Goal: Information Seeking & Learning: Learn about a topic

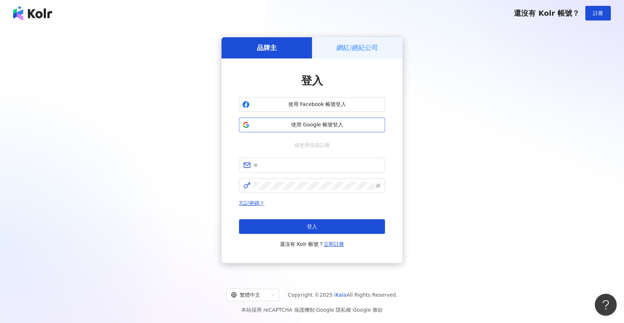
click at [296, 123] on span "使用 Google 帳號登入" at bounding box center [316, 124] width 129 height 7
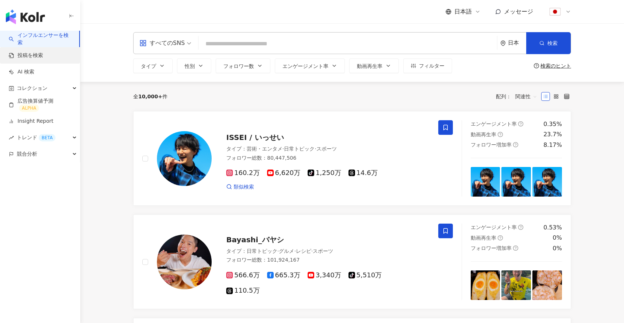
click at [31, 53] on link "投稿を検索" at bounding box center [26, 55] width 34 height 7
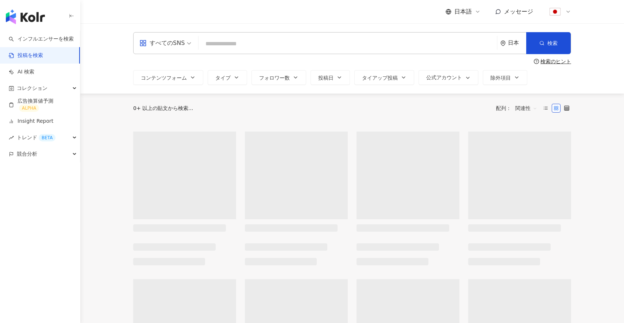
click at [233, 41] on input "search" at bounding box center [347, 44] width 293 height 16
paste input "**********"
type input "**********"
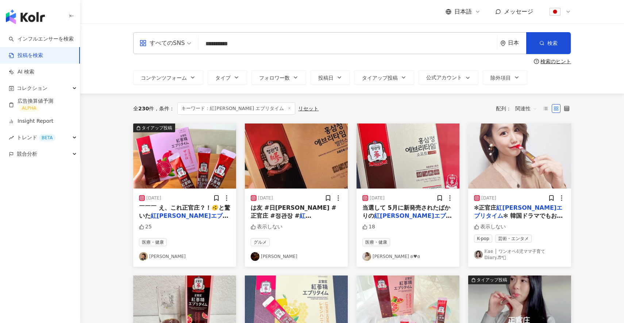
click at [499, 174] on img at bounding box center [519, 155] width 103 height 65
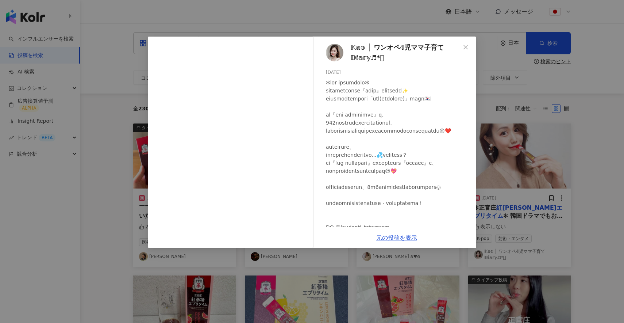
click at [495, 77] on div "𝕂𝕒𝕠 │ ワンオペ𝟜児ママ子育て𝔻𝕚𝕒𝕣𝕪♬*ﾟ 2024/12/03 表示しない 元の投稿を表示" at bounding box center [312, 161] width 624 height 323
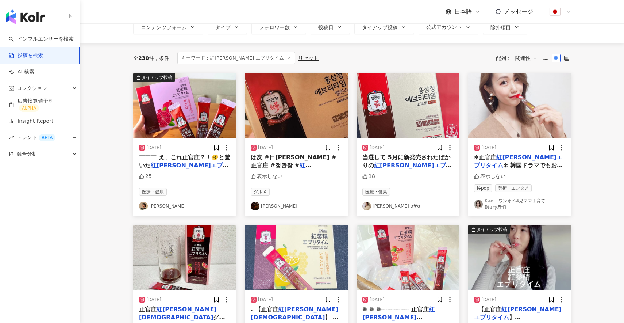
scroll to position [57, 0]
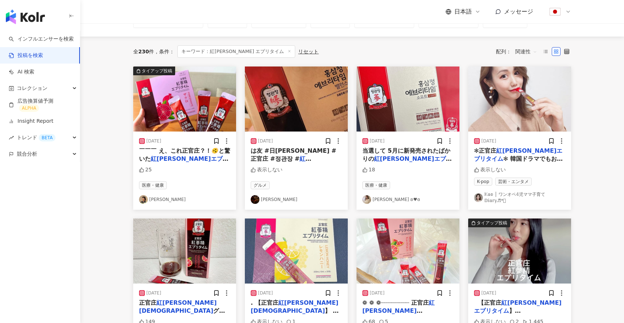
click at [194, 107] on img at bounding box center [184, 98] width 103 height 65
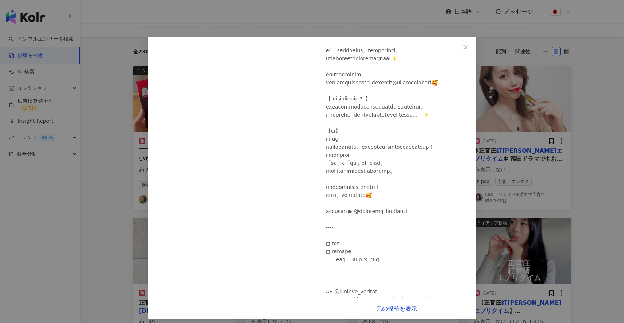
scroll to position [134, 0]
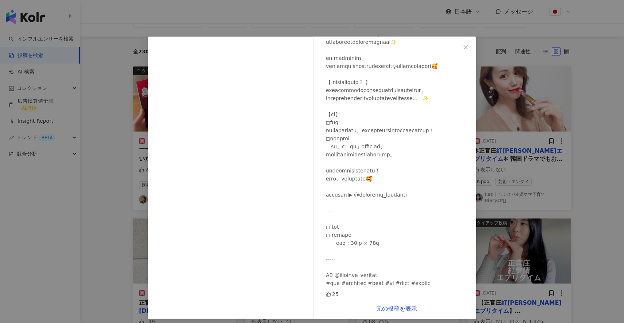
click at [483, 166] on div "真梨 2025/07/30 25 元の投稿を表示" at bounding box center [312, 161] width 624 height 323
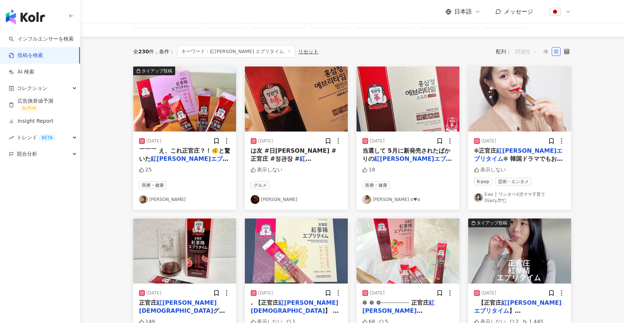
click at [523, 54] on span "関連性" at bounding box center [526, 52] width 22 height 12
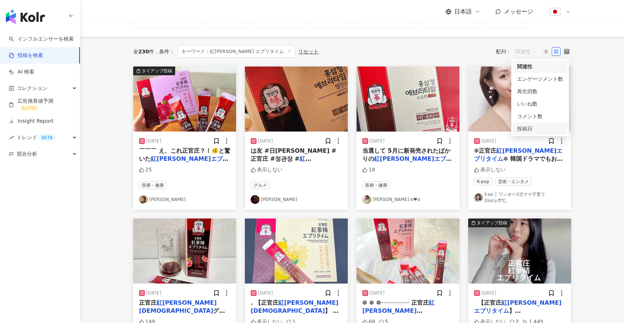
click at [531, 123] on div "投稿日" at bounding box center [540, 128] width 55 height 12
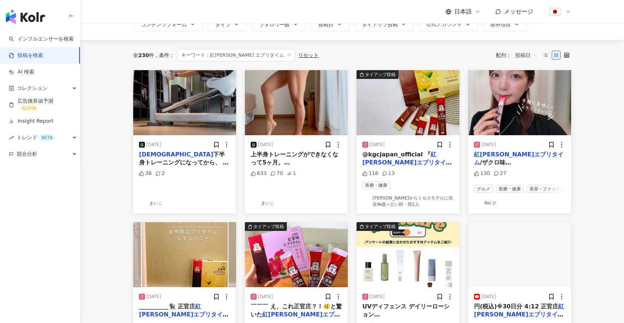
scroll to position [48, 0]
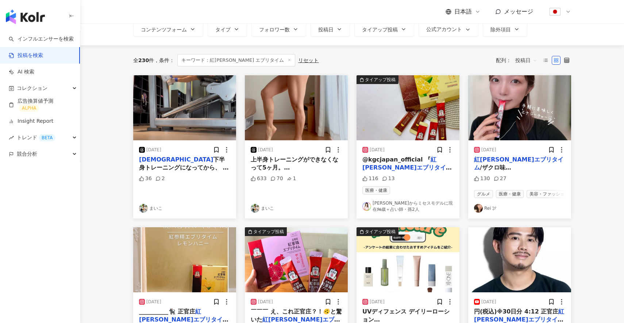
click at [400, 111] on img at bounding box center [407, 107] width 103 height 65
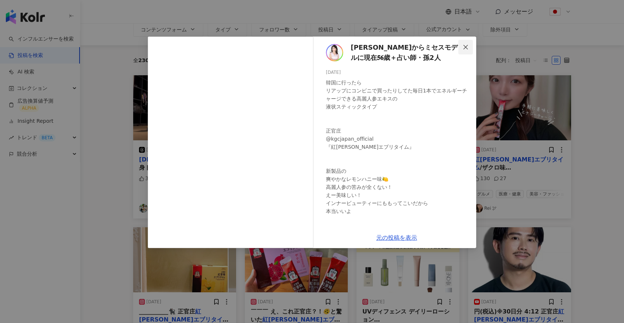
click at [468, 47] on icon "close" at bounding box center [466, 47] width 6 height 6
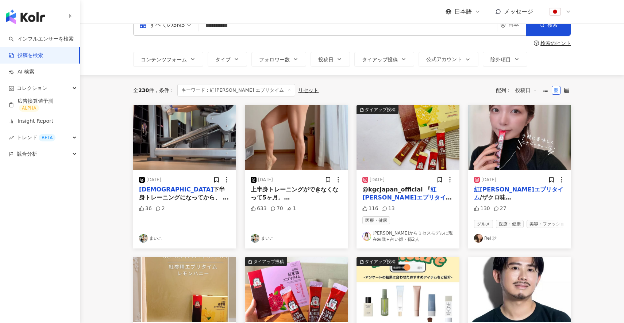
scroll to position [0, 0]
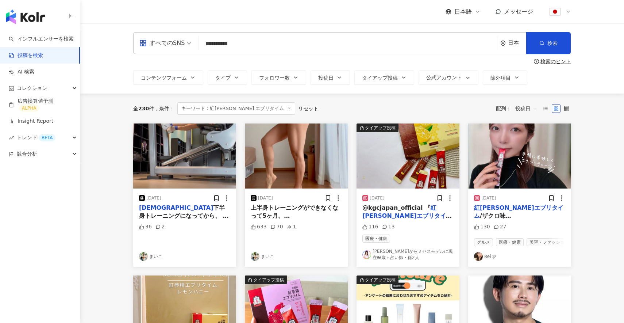
click at [520, 107] on span "投稿日" at bounding box center [526, 109] width 22 height 12
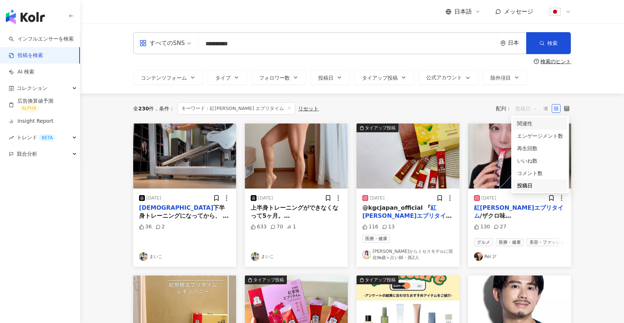
click at [524, 123] on div "関連性" at bounding box center [540, 123] width 46 height 8
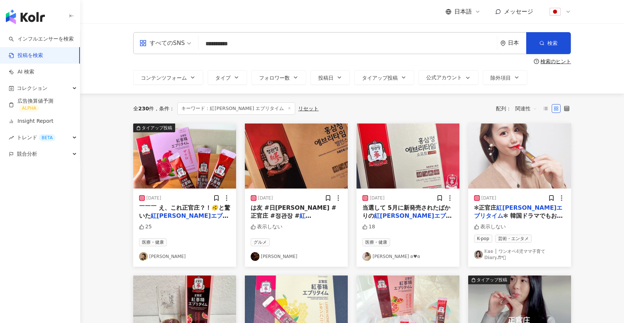
click at [92, 157] on main "**********" at bounding box center [352, 326] width 544 height 606
click at [32, 17] on img "button" at bounding box center [25, 16] width 39 height 15
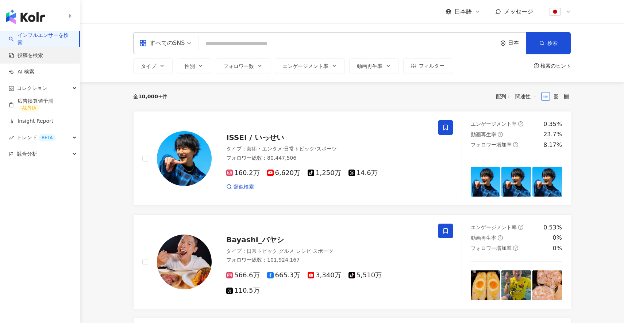
click at [42, 57] on link "投稿を検索" at bounding box center [26, 55] width 34 height 7
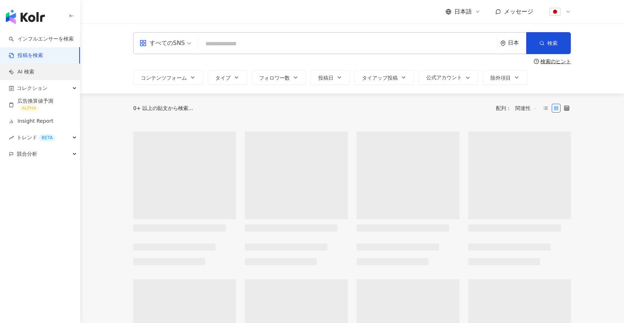
click at [23, 72] on link "AI 検索" at bounding box center [22, 71] width 26 height 7
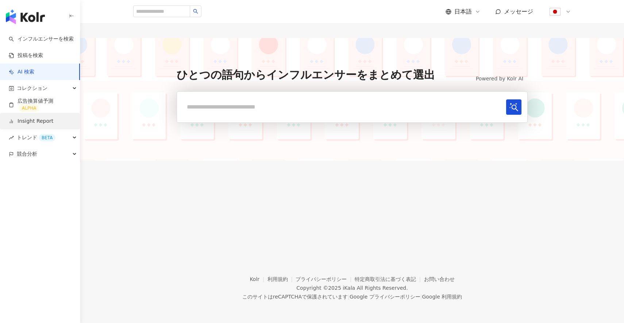
click at [40, 120] on link "Insight Report" at bounding box center [31, 120] width 45 height 7
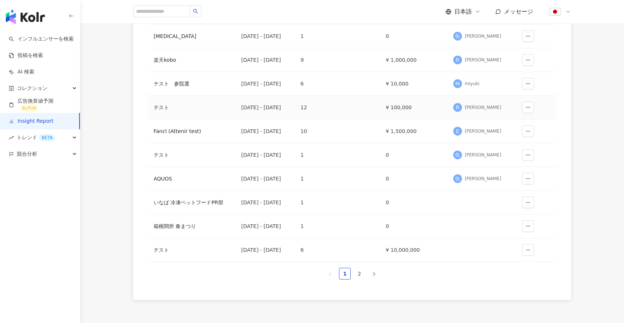
scroll to position [174, 0]
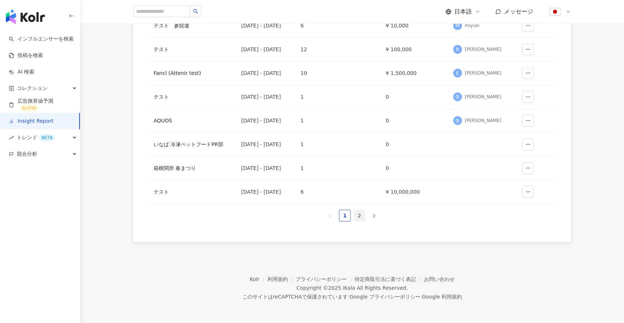
click at [359, 217] on link "2" at bounding box center [359, 215] width 11 height 11
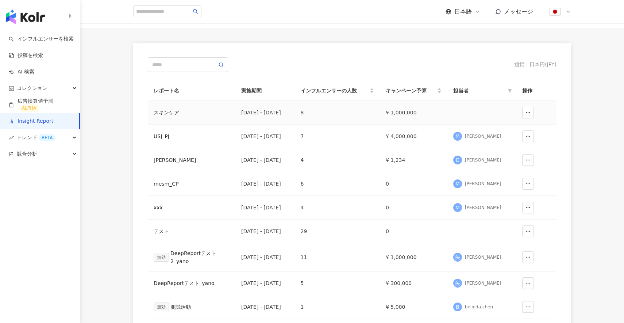
scroll to position [29, 0]
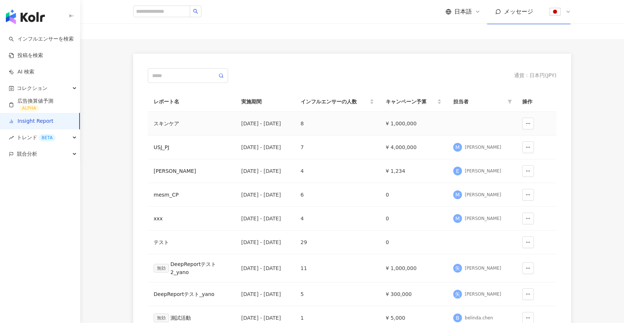
click at [164, 123] on div "スキンケア" at bounding box center [192, 123] width 76 height 8
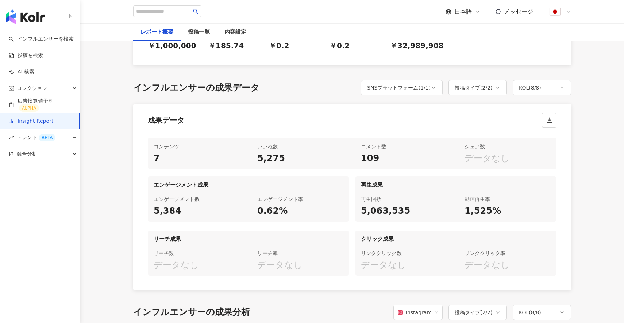
scroll to position [347, 0]
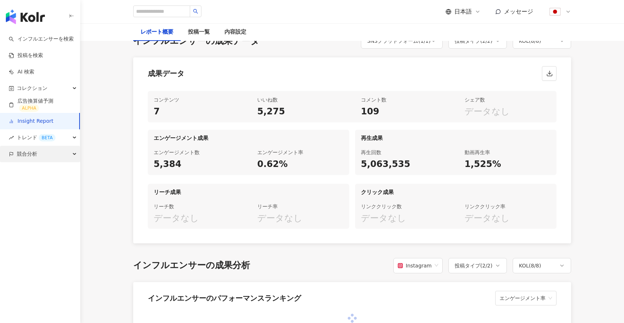
click at [54, 154] on div "競合分析" at bounding box center [40, 154] width 80 height 16
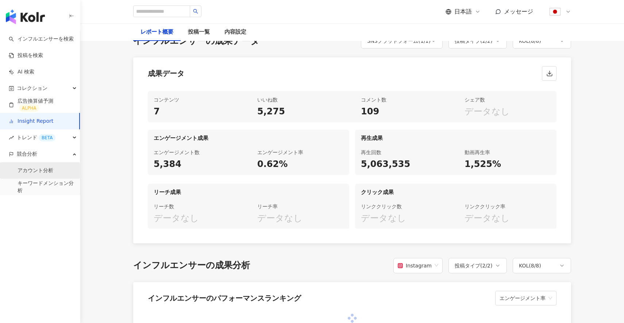
click at [46, 169] on link "アカウント分析" at bounding box center [36, 170] width 36 height 7
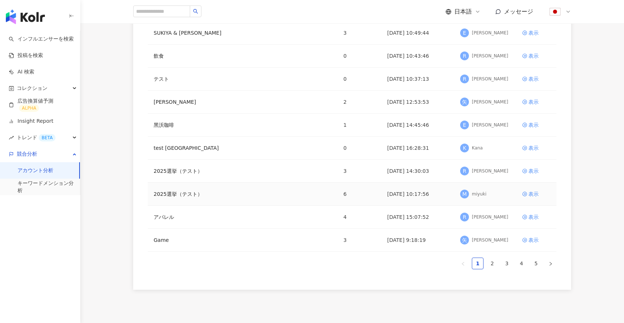
scroll to position [90, 0]
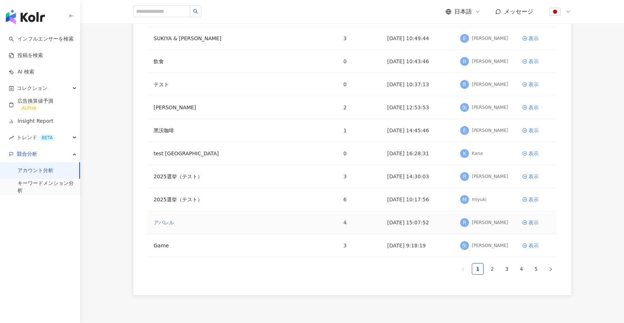
click at [168, 225] on link "アパレル" at bounding box center [164, 222] width 20 height 8
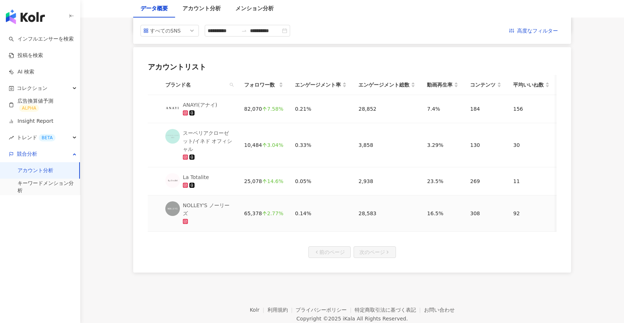
scroll to position [360, 0]
click at [47, 38] on link "インフルエンサーを検索" at bounding box center [41, 38] width 65 height 7
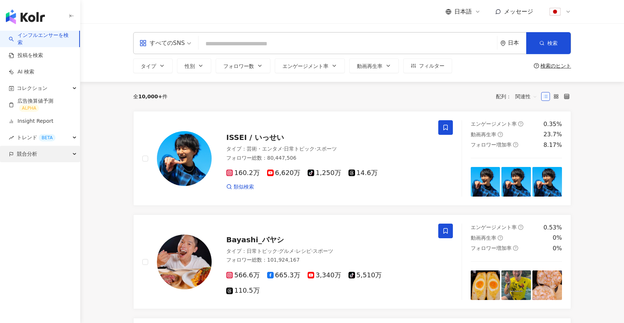
click at [52, 153] on div "競合分析" at bounding box center [40, 154] width 80 height 16
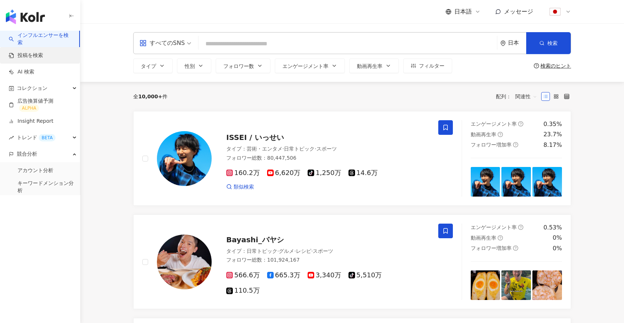
click at [31, 54] on link "投稿を検索" at bounding box center [26, 55] width 34 height 7
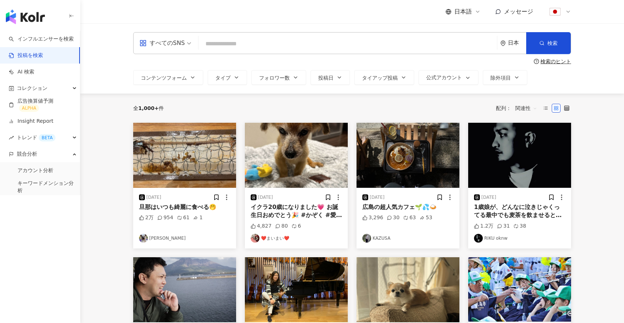
click at [262, 48] on input "search" at bounding box center [347, 44] width 293 height 16
paste input "**********"
type input "**********"
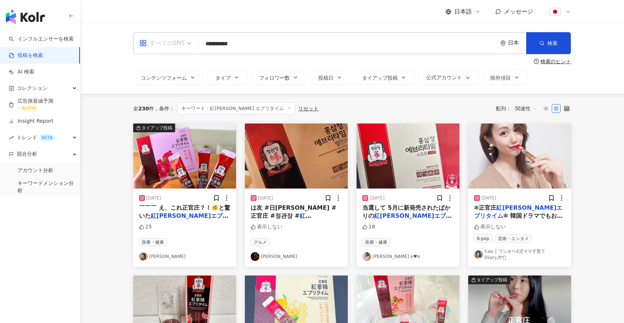
click at [184, 46] on span "すべてのSNS" at bounding box center [165, 43] width 52 height 12
click at [162, 104] on div "YouTube" at bounding box center [165, 103] width 48 height 9
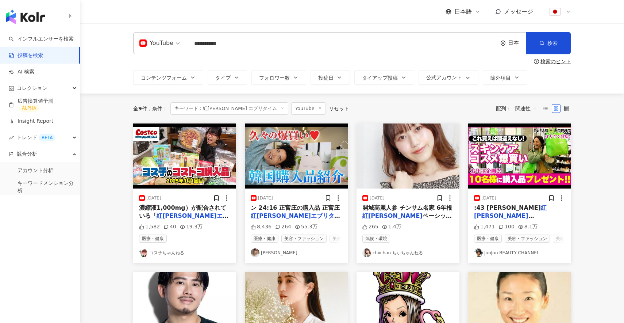
click at [390, 207] on span "開城高麗人参 チンサム名家 6年根" at bounding box center [407, 207] width 90 height 7
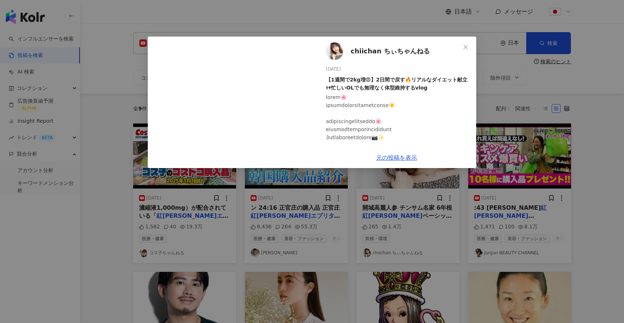
click at [512, 105] on div "chiichan ちぃちゃんねる 2025/05/31 【1週間で2kg増😨】2日間で戻す🔥リアルなダイエット献立𐩢𐩺忙しいOLでも無理なく体型維持するvlo…" at bounding box center [312, 161] width 624 height 323
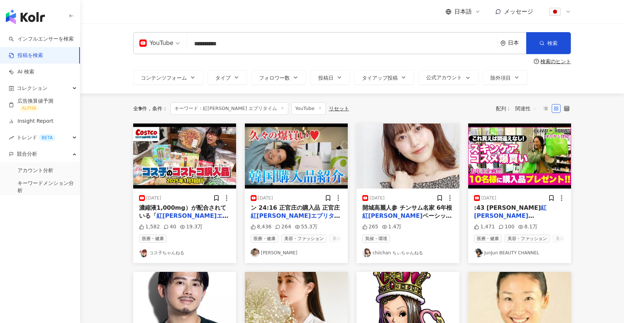
click at [176, 45] on span "YouTube" at bounding box center [159, 43] width 40 height 12
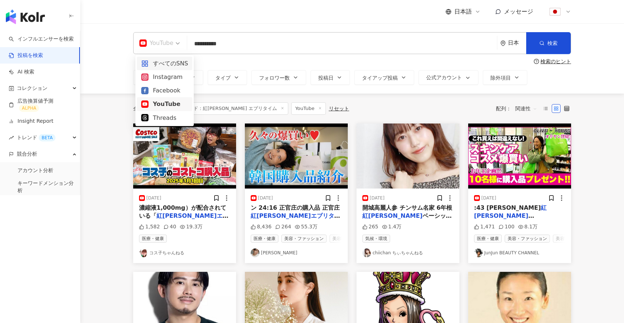
click at [166, 73] on div "Instagram" at bounding box center [164, 76] width 47 height 9
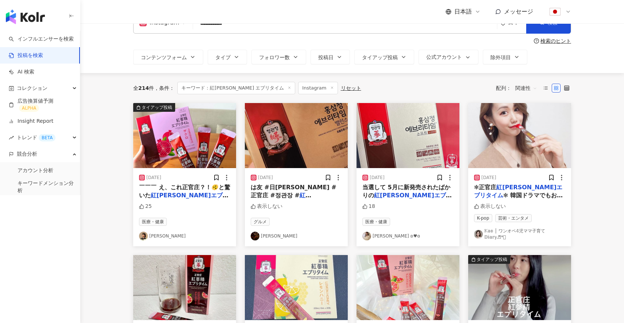
scroll to position [23, 0]
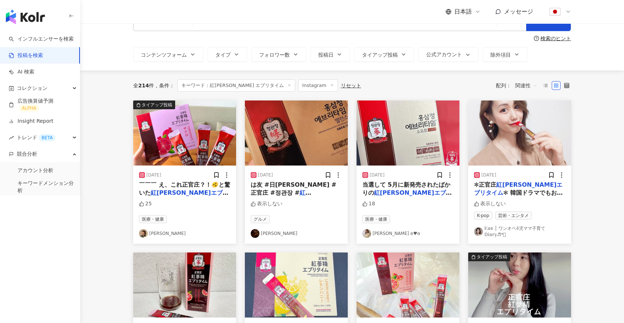
click at [182, 182] on span "￣￣￣ え、これ正官庄？！🫨と驚いた" at bounding box center [184, 188] width 91 height 15
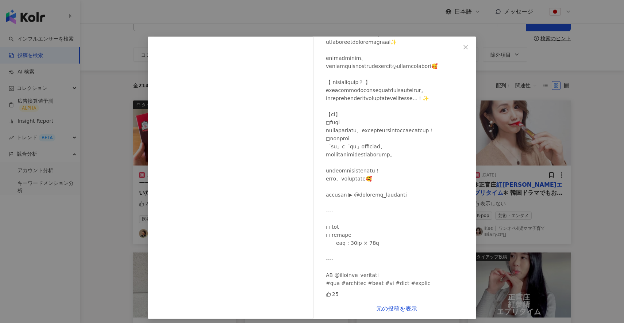
scroll to position [0, 0]
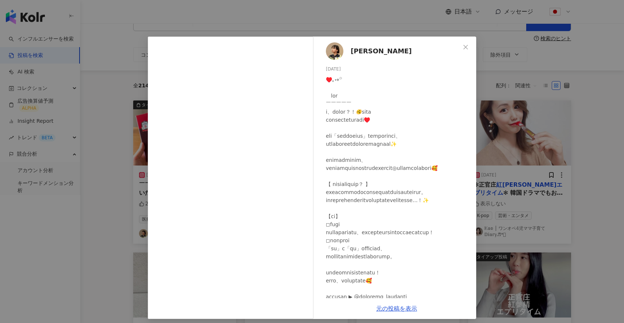
click at [334, 51] on img at bounding box center [335, 51] width 18 height 18
click at [468, 46] on icon "close" at bounding box center [466, 47] width 6 height 6
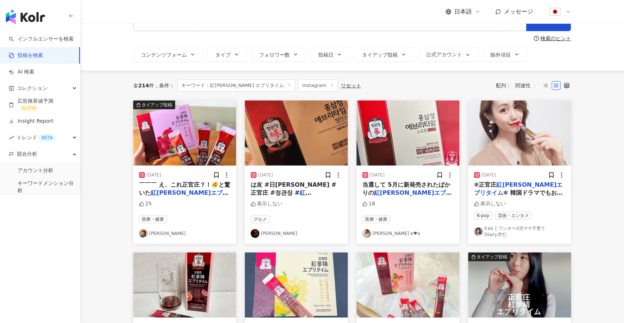
click at [501, 188] on div "✻正官庄 紅参精エブリタイム ✻ 韓国ドラマでもお馴染みの『美容食材』といえば高麗人参✨ その高麗人参一筋の韓国企業が「正官庄(ジョンガンジャン)」さんなの🇰…" at bounding box center [519, 189] width 91 height 16
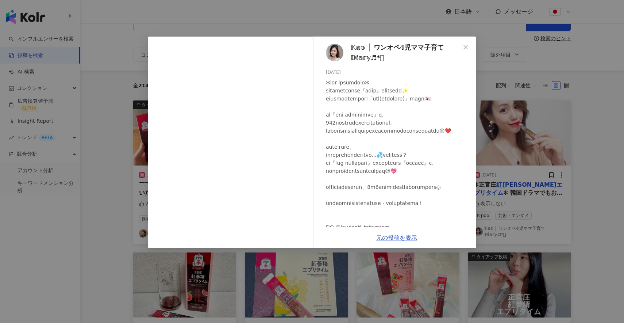
click at [337, 55] on img at bounding box center [335, 53] width 18 height 18
click at [466, 48] on icon "close" at bounding box center [466, 47] width 6 height 6
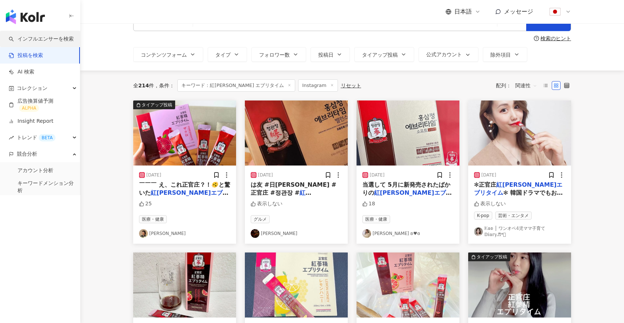
click at [27, 43] on link "インフルエンサーを検索" at bounding box center [41, 38] width 65 height 7
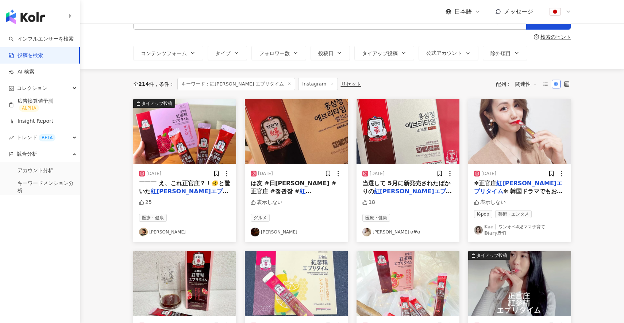
scroll to position [27, 0]
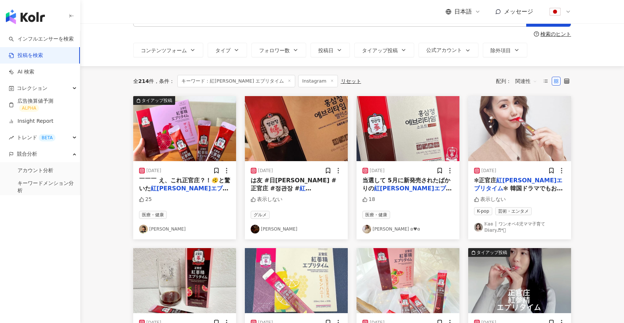
click at [143, 225] on img at bounding box center [143, 228] width 9 height 9
click at [38, 38] on link "インフルエンサーを検索" at bounding box center [41, 38] width 65 height 7
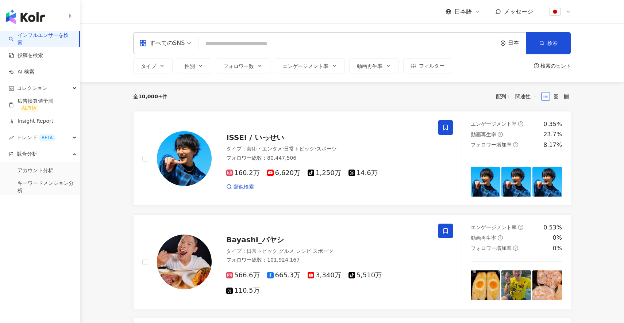
click at [184, 45] on span "すべてのSNS" at bounding box center [165, 43] width 52 height 12
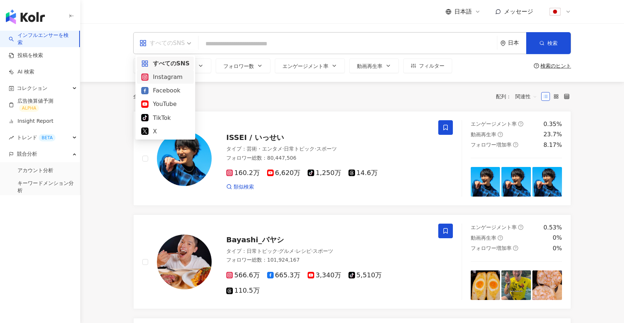
click at [172, 77] on div "Instagram" at bounding box center [165, 76] width 48 height 9
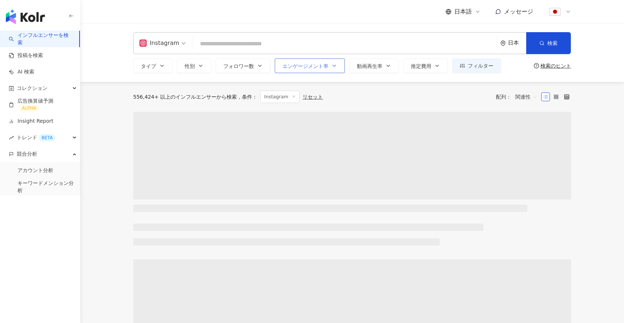
click at [319, 71] on button "エンゲージメント率" at bounding box center [310, 65] width 70 height 15
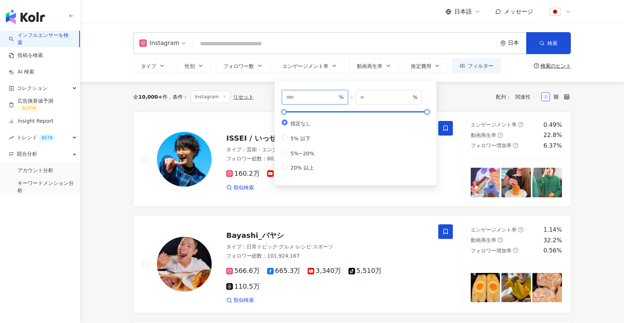
click at [313, 96] on input "number" at bounding box center [311, 97] width 51 height 8
type input "*"
click at [261, 93] on div "全 10,000+ 件 条件 ： Instagram リセット 配列： 関連性" at bounding box center [352, 96] width 438 height 12
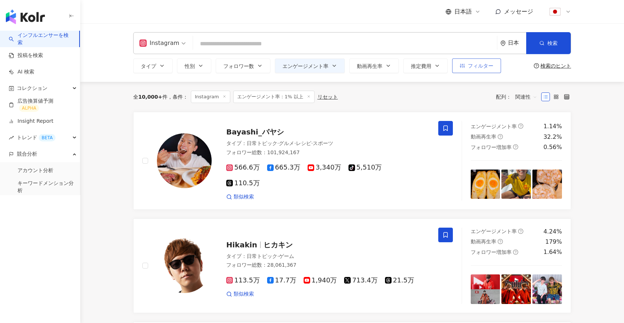
click at [472, 68] on span "フィルター" at bounding box center [481, 66] width 26 height 6
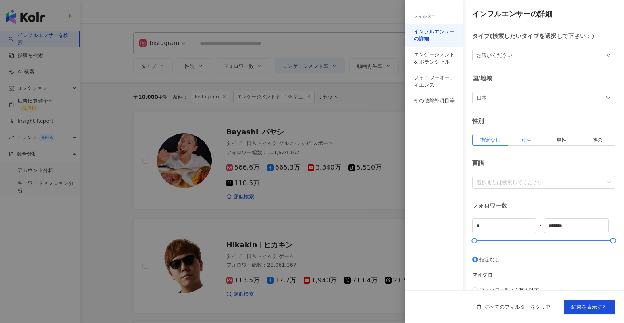
click at [527, 138] on span "女性" at bounding box center [526, 140] width 10 height 6
click at [437, 80] on div "フォロワーオーディエンス" at bounding box center [434, 81] width 41 height 14
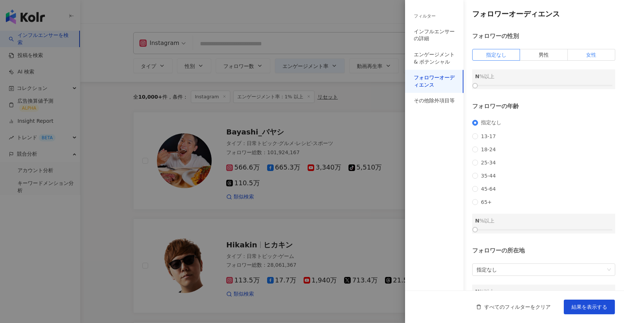
click at [581, 57] on label "女性" at bounding box center [591, 55] width 47 height 12
drag, startPoint x: 476, startPoint y: 86, endPoint x: 559, endPoint y: 86, distance: 83.2
click at [559, 86] on div at bounding box center [557, 86] width 4 height 4
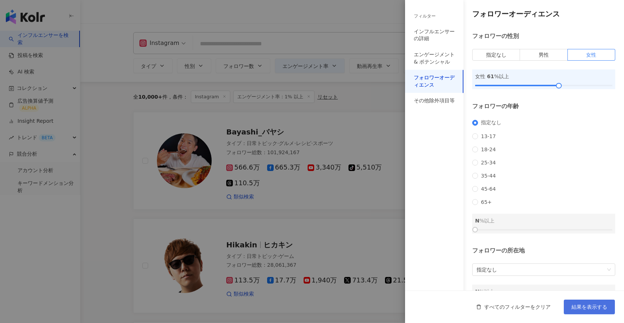
click at [586, 306] on span "結果を表示する" at bounding box center [589, 307] width 36 height 6
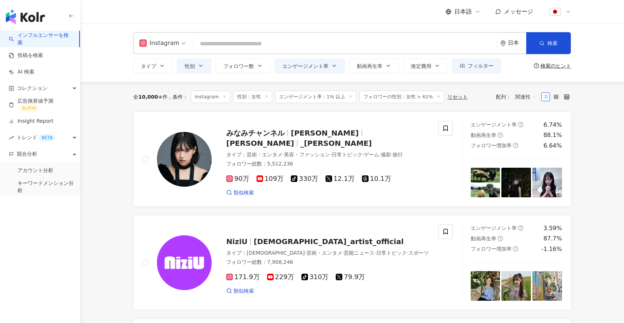
click at [236, 41] on input "search" at bounding box center [345, 44] width 298 height 14
click at [251, 62] on button "フォロワー数" at bounding box center [243, 65] width 55 height 15
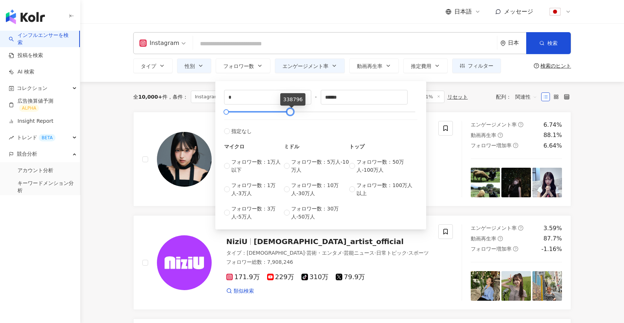
type input "******"
drag, startPoint x: 416, startPoint y: 113, endPoint x: 280, endPoint y: 110, distance: 136.1
click at [280, 110] on div at bounding box center [279, 112] width 4 height 4
type input "******"
drag, startPoint x: 225, startPoint y: 109, endPoint x: 248, endPoint y: 109, distance: 23.7
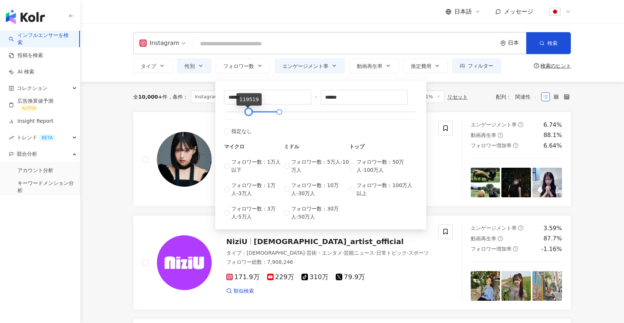
click at [248, 110] on div at bounding box center [249, 112] width 4 height 4
click at [193, 106] on div "全 10,000+ 件 条件 ： Instagram 性別：女性 エンゲージメント率：1% 以上 フォロワーの性別：女性 > 61% リセット 配列： 関連性" at bounding box center [352, 97] width 438 height 30
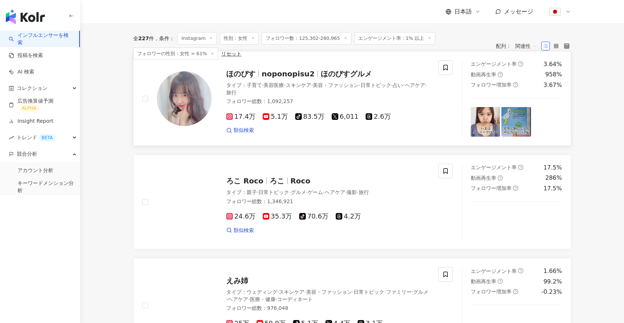
scroll to position [85, 0]
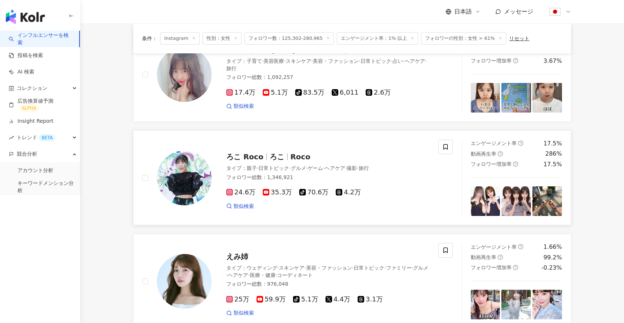
click at [265, 158] on span "ろこ Roco" at bounding box center [247, 156] width 43 height 9
click at [40, 188] on link "キーワードメンション分析" at bounding box center [46, 187] width 57 height 14
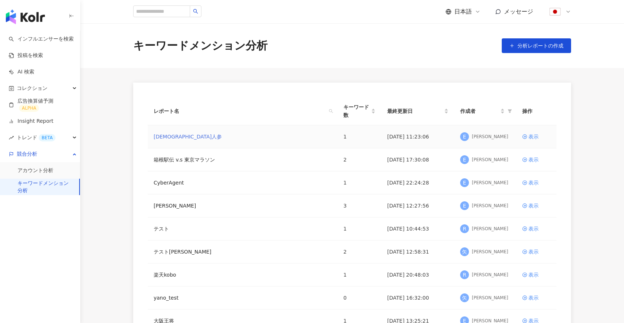
click at [160, 136] on link "韓国人参" at bounding box center [188, 136] width 68 height 8
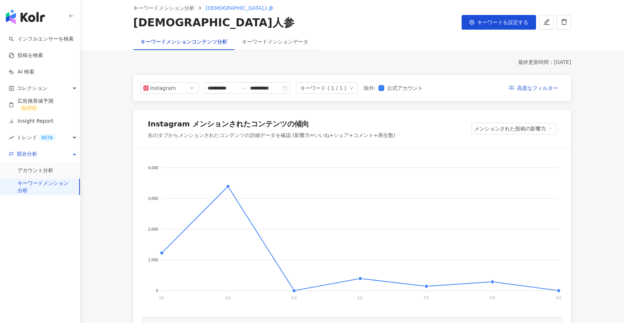
scroll to position [78, 0]
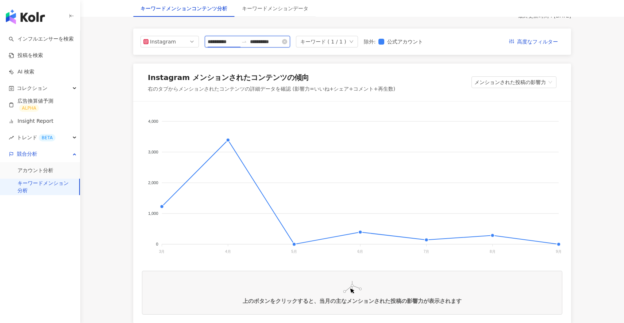
click at [224, 41] on input "**********" at bounding box center [223, 42] width 31 height 8
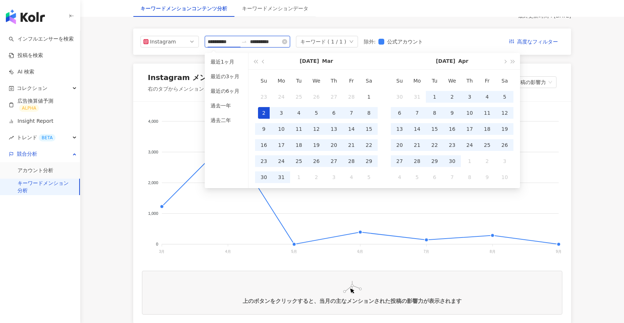
click at [270, 41] on input "**********" at bounding box center [265, 42] width 31 height 8
click at [278, 43] on input "**********" at bounding box center [265, 42] width 31 height 8
type input "**********"
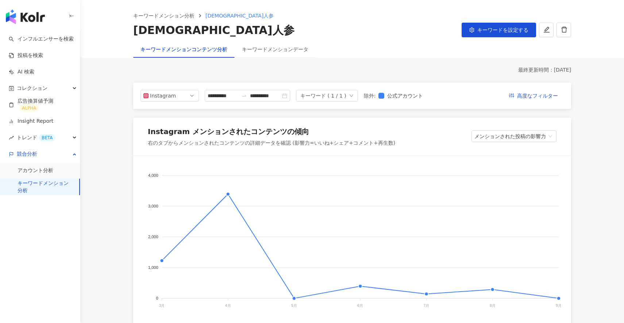
scroll to position [0, 0]
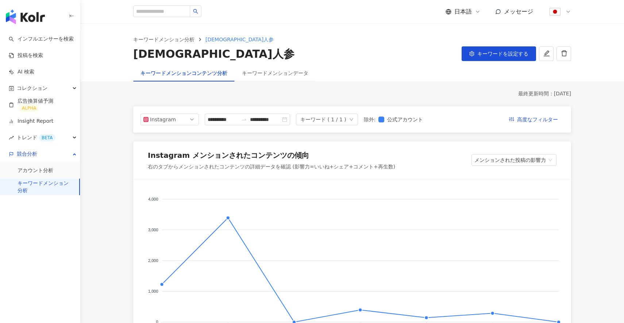
click at [39, 184] on link "キーワードメンション分析" at bounding box center [46, 187] width 56 height 14
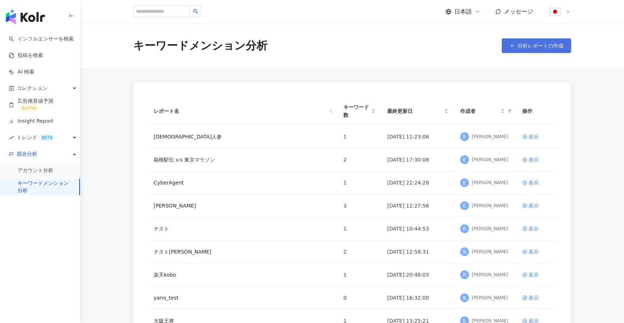
click at [541, 43] on span "分析レポートの作成" at bounding box center [540, 46] width 46 height 6
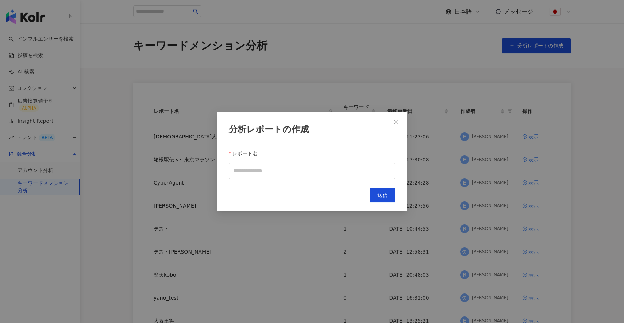
click at [230, 98] on div "分析レポートの作成 レポート名 キャンセル 送信" at bounding box center [312, 161] width 624 height 323
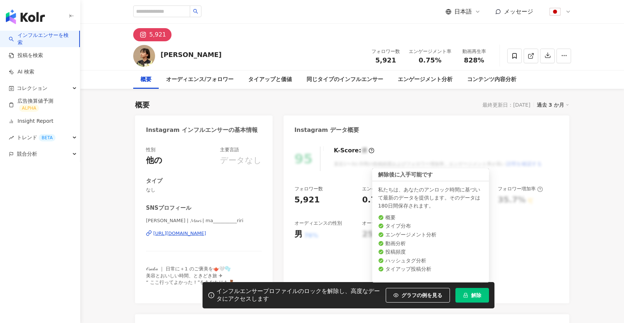
click at [474, 294] on span "解除" at bounding box center [476, 295] width 10 height 6
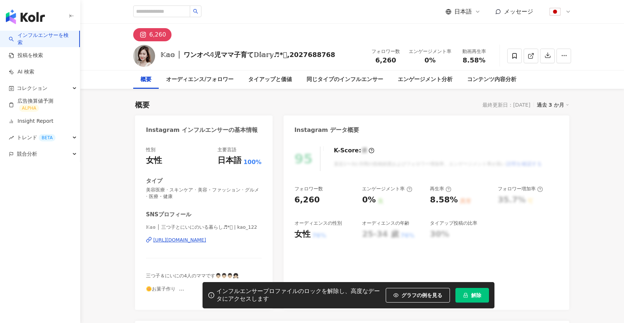
click at [465, 288] on button "解除" at bounding box center [472, 295] width 34 height 15
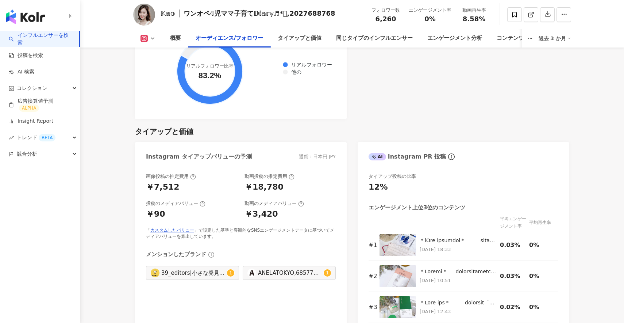
scroll to position [985, 0]
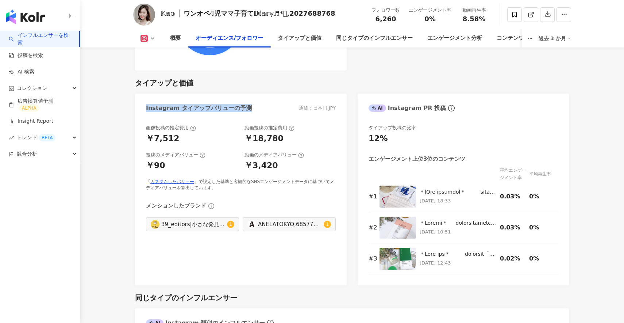
drag, startPoint x: 142, startPoint y: 107, endPoint x: 250, endPoint y: 112, distance: 107.8
click at [250, 112] on div "Instagram タイアップバリューの予測 通貨：日本円 JPY" at bounding box center [241, 105] width 212 height 24
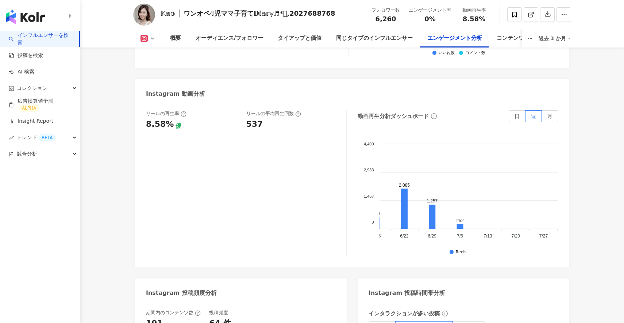
scroll to position [0, 40]
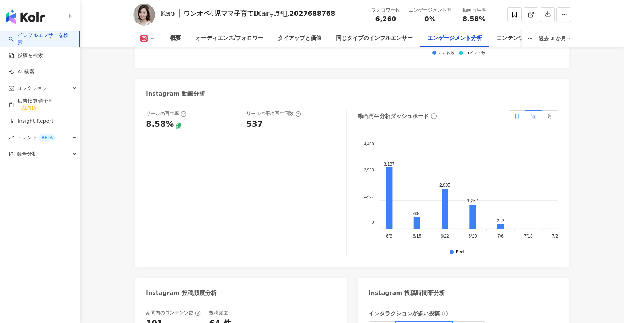
click at [516, 113] on span "日" at bounding box center [516, 116] width 5 height 6
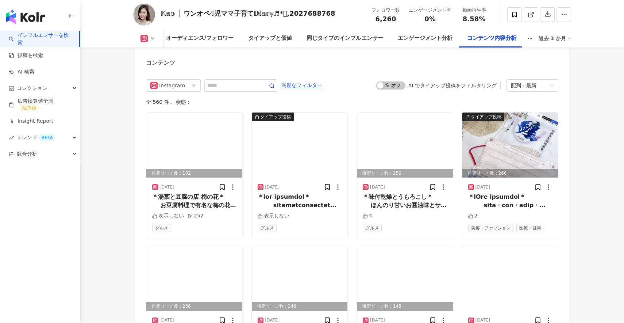
scroll to position [2349, 0]
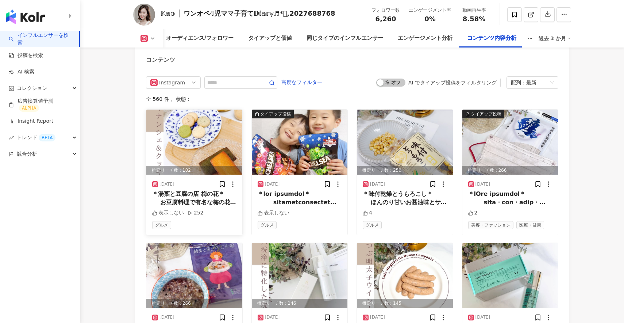
click at [193, 120] on img at bounding box center [194, 141] width 96 height 65
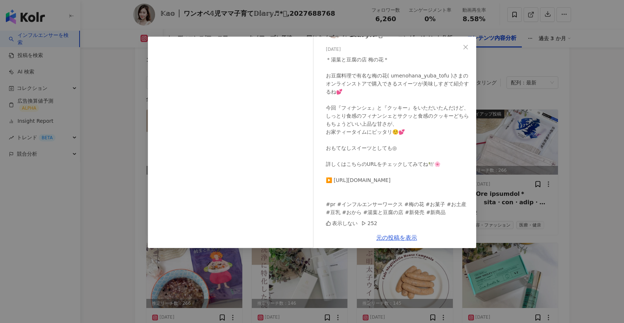
scroll to position [2353, 0]
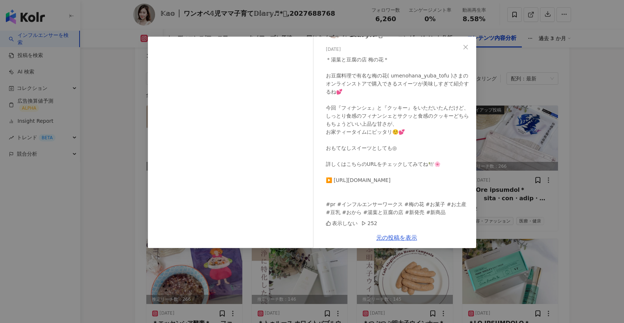
click at [116, 174] on div "𝕂𝕒𝕠 │ ワンオペ𝟜児ママ子育て𝔻𝕚𝕒𝕣𝕪♬*ﾟ 2025/07/07 ＊湯葉と豆腐の店 梅の花＊ お豆腐料理で有名な梅の花( umenohana_yuba…" at bounding box center [312, 161] width 624 height 323
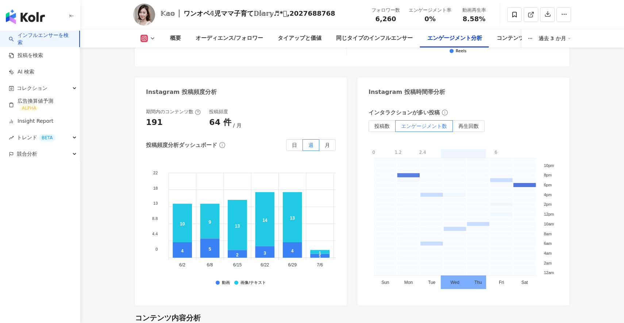
scroll to position [1943, 0]
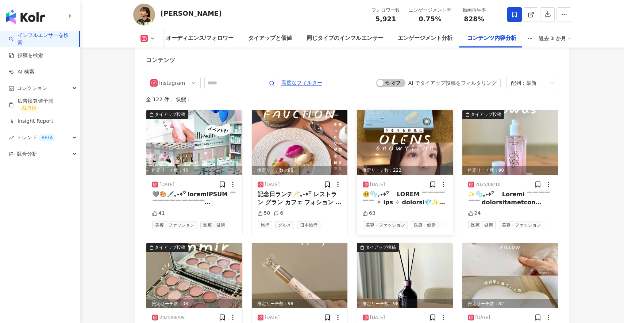
scroll to position [2292, 0]
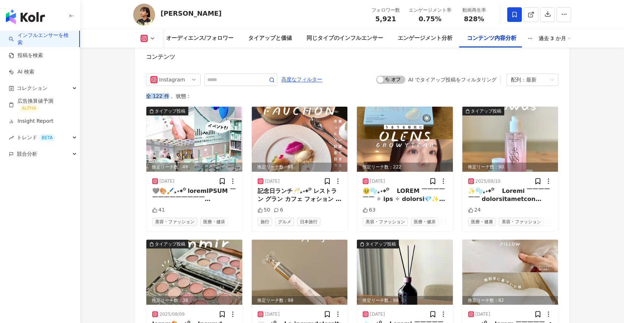
drag, startPoint x: 146, startPoint y: 96, endPoint x: 167, endPoint y: 96, distance: 21.2
click at [167, 96] on div "全 122 件 ， 状態：" at bounding box center [352, 96] width 412 height 6
click at [196, 95] on div "全 122 件 ， 状態：" at bounding box center [352, 96] width 412 height 6
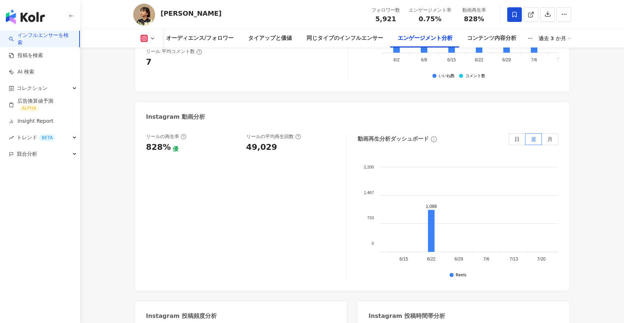
scroll to position [0, 0]
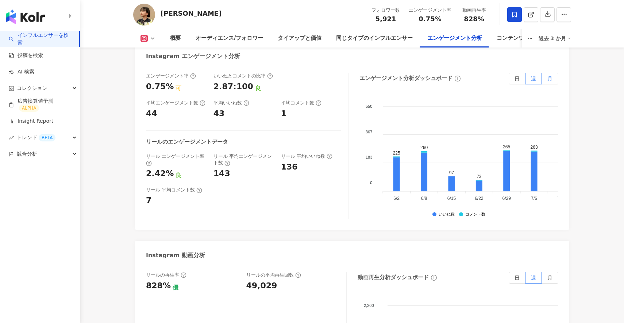
click at [546, 80] on label "月" at bounding box center [550, 79] width 16 height 12
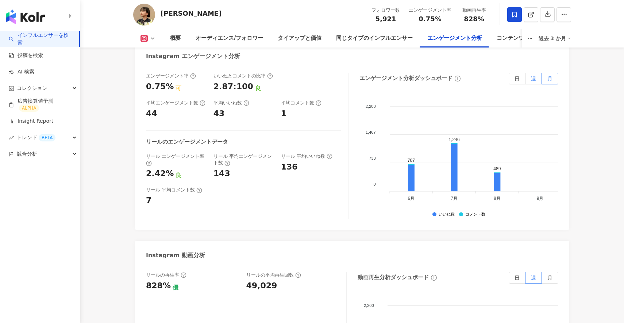
click at [531, 78] on span "週" at bounding box center [533, 79] width 5 height 6
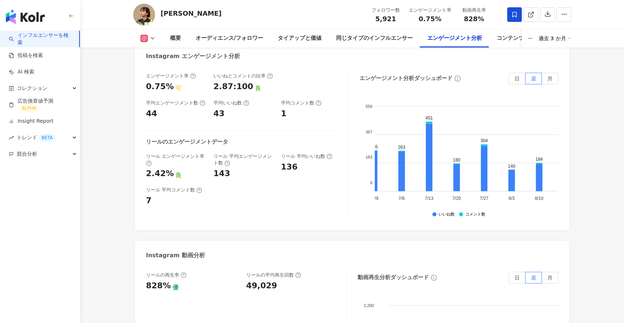
scroll to position [0, 140]
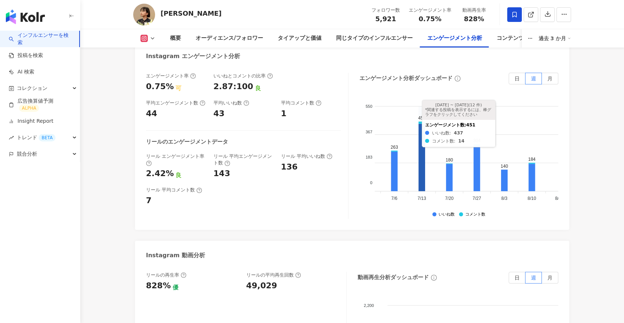
click at [423, 163] on icon at bounding box center [421, 157] width 7 height 67
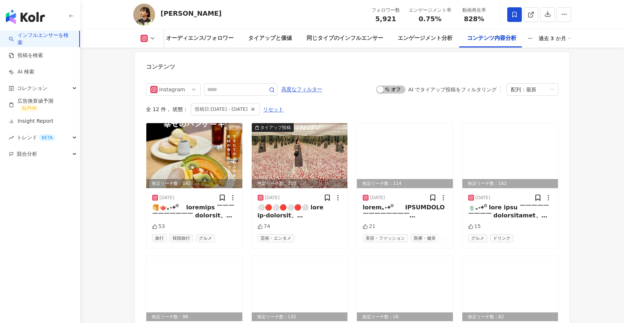
scroll to position [2277, 0]
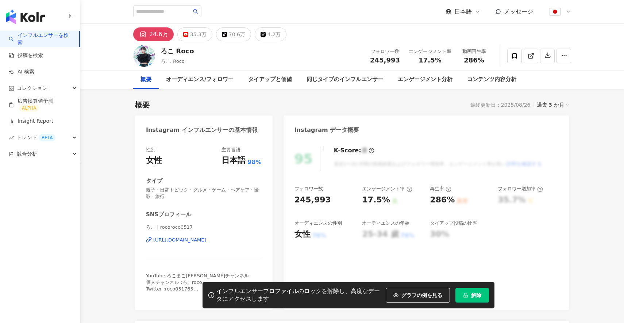
click at [473, 289] on button "解除" at bounding box center [472, 295] width 34 height 15
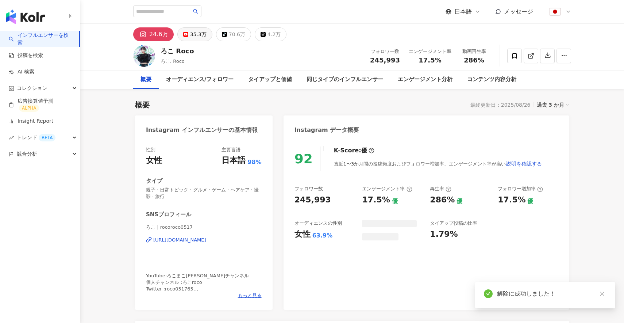
click at [191, 34] on div "35.3万" at bounding box center [198, 34] width 16 height 10
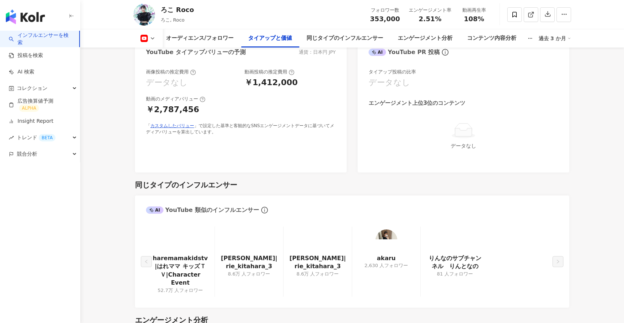
scroll to position [845, 0]
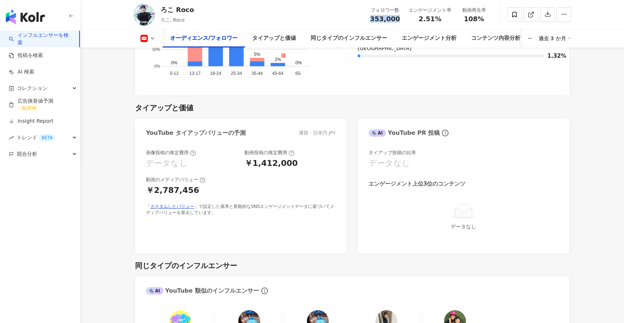
drag, startPoint x: 372, startPoint y: 19, endPoint x: 402, endPoint y: 19, distance: 29.6
click at [402, 19] on div "フォロワー数 353,000" at bounding box center [385, 15] width 39 height 16
click at [154, 37] on icon at bounding box center [153, 38] width 6 height 6
click at [320, 158] on div "￥1,412,000" at bounding box center [289, 163] width 91 height 11
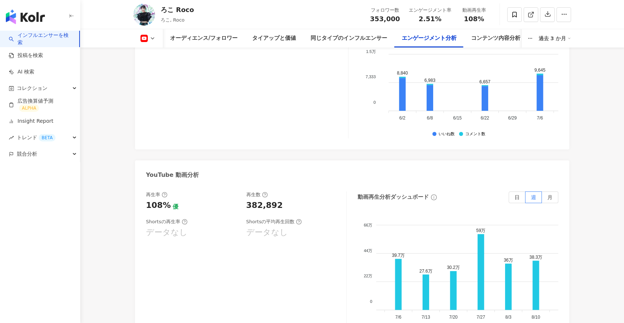
scroll to position [1339, 0]
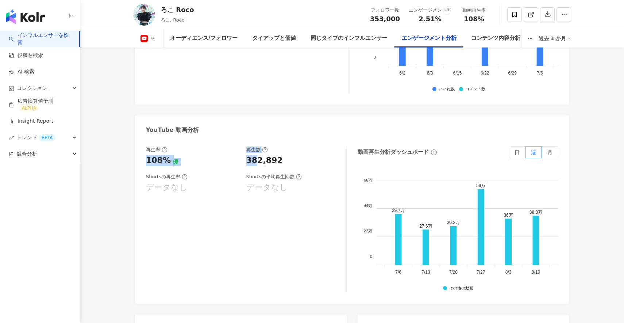
drag, startPoint x: 139, startPoint y: 142, endPoint x: 257, endPoint y: 142, distance: 117.8
click at [257, 142] on div "再生率 108% 優 再生数 382,892 Shortsの再生率 データなし Shortsの平均再生回数 データなし 動画再生分析ダッシュボード 日 週 月…" at bounding box center [352, 221] width 434 height 164
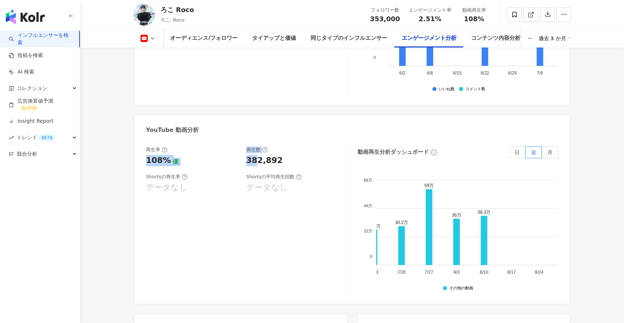
scroll to position [0, 219]
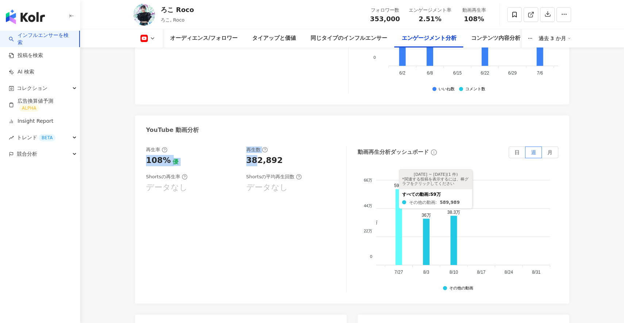
click at [397, 202] on icon at bounding box center [399, 227] width 7 height 76
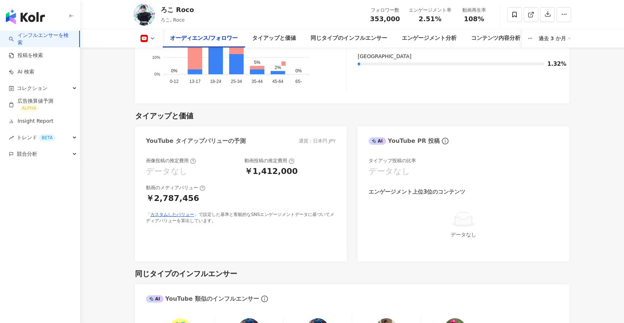
scroll to position [840, 0]
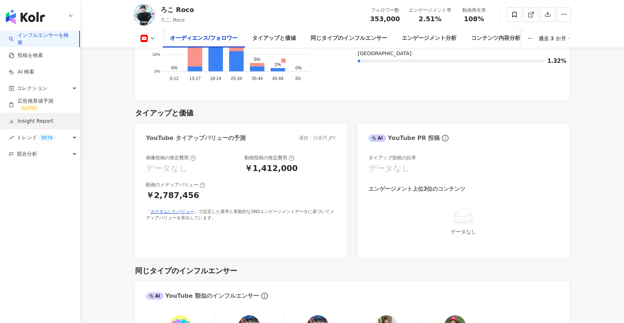
click at [39, 121] on link "Insight Report" at bounding box center [31, 120] width 45 height 7
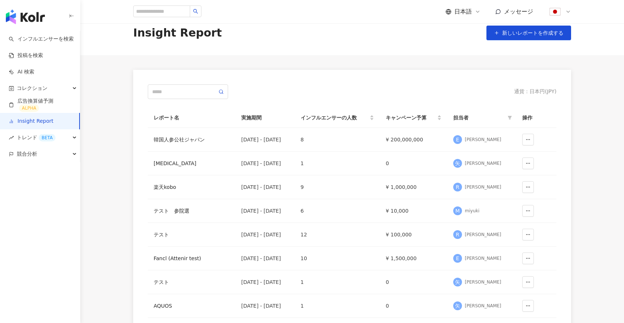
scroll to position [13, 0]
click at [197, 138] on div "韓国人参公社ジャパン" at bounding box center [192, 139] width 76 height 8
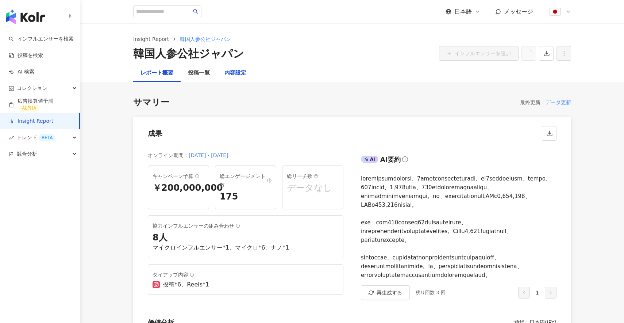
click at [235, 74] on div "内容設定" at bounding box center [235, 73] width 22 height 9
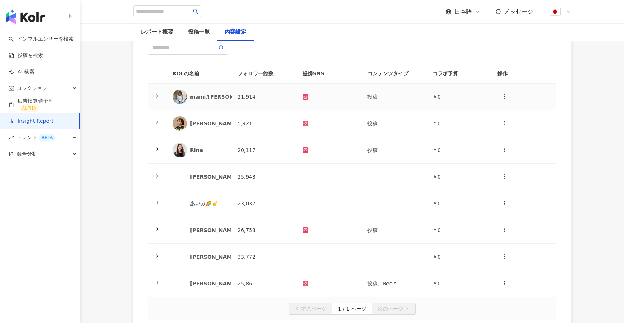
scroll to position [47, 0]
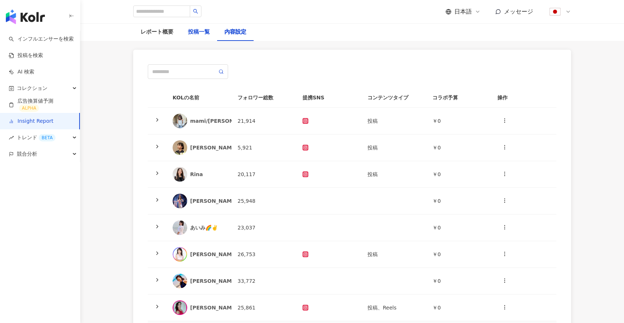
click at [190, 30] on div "投稿一覧" at bounding box center [199, 32] width 22 height 9
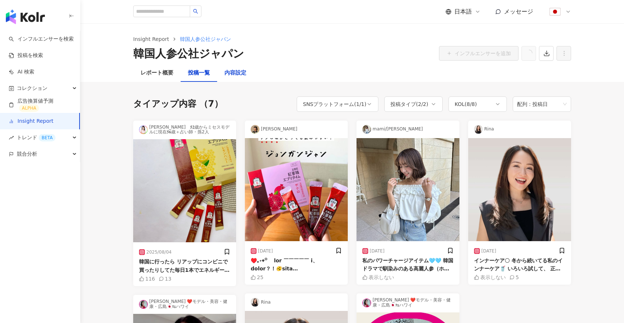
click at [238, 72] on div "内容設定" at bounding box center [235, 73] width 22 height 9
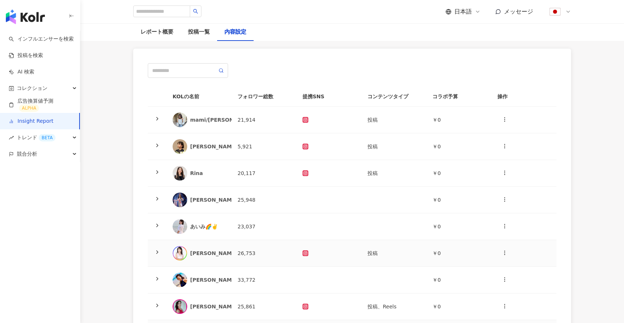
scroll to position [36, 0]
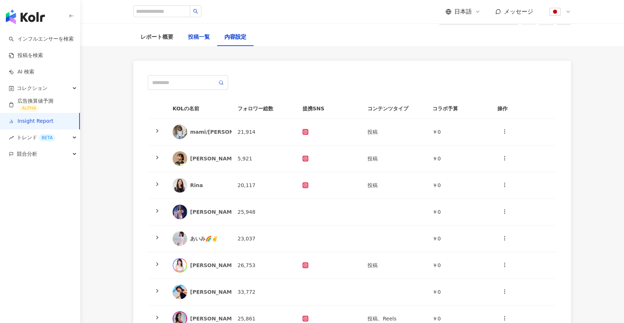
click at [194, 38] on div "投稿一覧" at bounding box center [199, 37] width 22 height 9
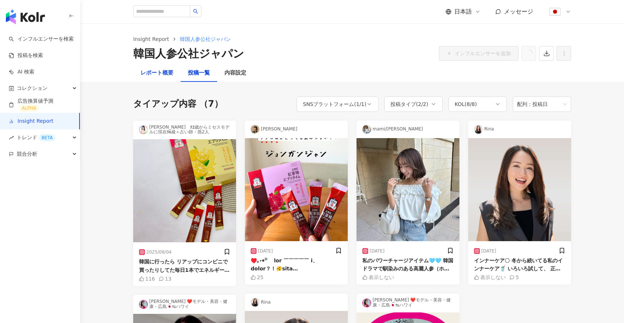
click at [156, 77] on div "レポート概要" at bounding box center [156, 73] width 33 height 9
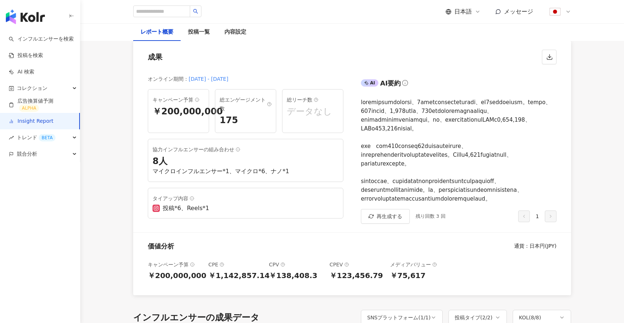
scroll to position [77, 0]
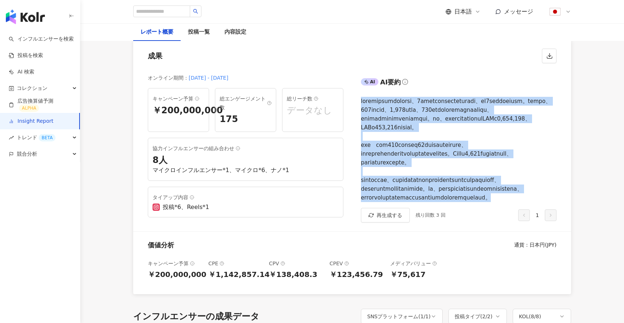
drag, startPoint x: 361, startPoint y: 101, endPoint x: 525, endPoint y: 228, distance: 207.4
click at [525, 228] on div "AI AI要約 再生成する 残り回数 3 回 1" at bounding box center [461, 148] width 219 height 163
click at [438, 229] on div "AI AI要約 再生成する 残り回数 3 回 1" at bounding box center [461, 148] width 219 height 163
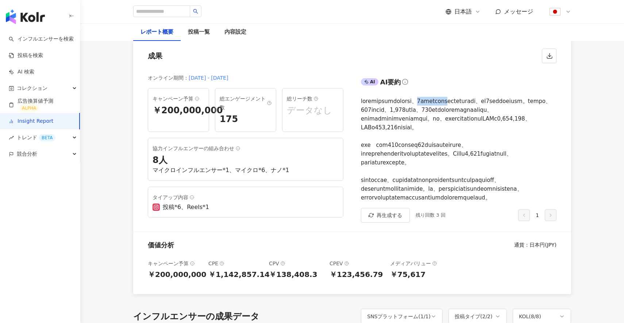
drag, startPoint x: 459, startPoint y: 100, endPoint x: 504, endPoint y: 100, distance: 45.2
click at [504, 100] on div at bounding box center [459, 149] width 196 height 105
click at [440, 109] on div at bounding box center [459, 149] width 196 height 105
drag, startPoint x: 514, startPoint y: 127, endPoint x: 540, endPoint y: 130, distance: 26.0
click at [540, 130] on div at bounding box center [459, 149] width 196 height 105
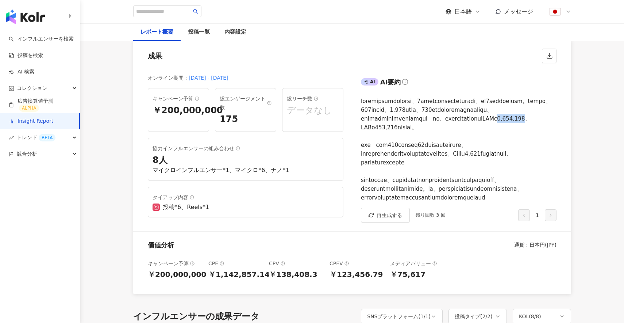
click at [540, 130] on div at bounding box center [459, 149] width 196 height 105
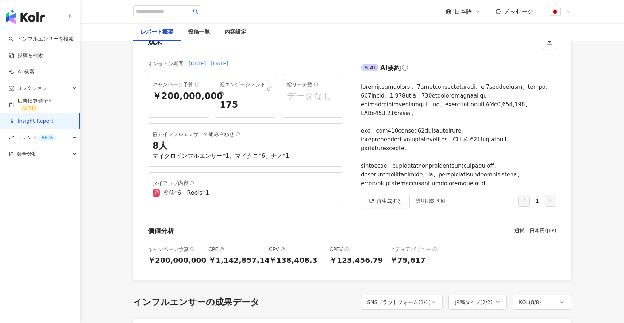
scroll to position [93, 0]
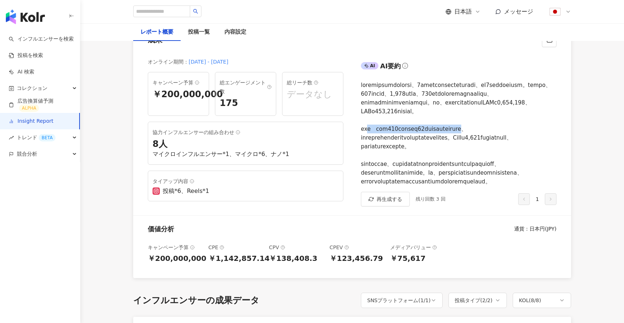
drag, startPoint x: 371, startPoint y: 138, endPoint x: 518, endPoint y: 138, distance: 147.4
click at [518, 138] on div at bounding box center [459, 133] width 196 height 105
click at [393, 138] on div at bounding box center [459, 133] width 196 height 105
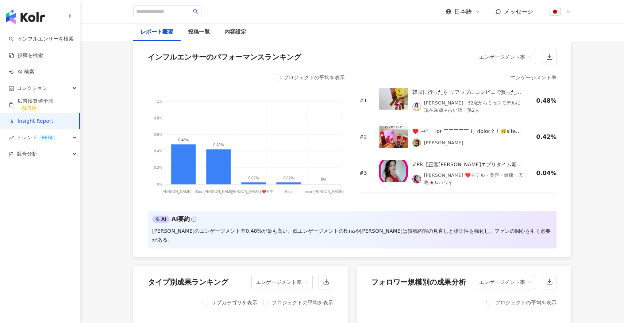
scroll to position [593, 0]
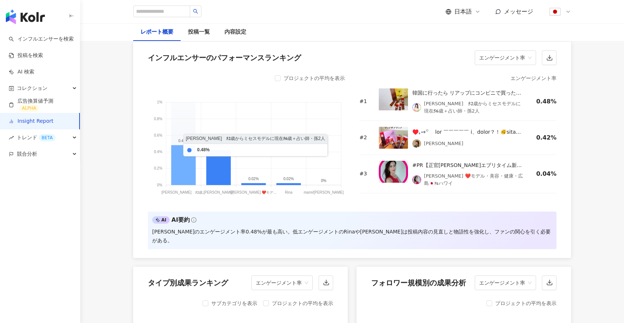
click at [184, 185] on icon at bounding box center [183, 165] width 24 height 40
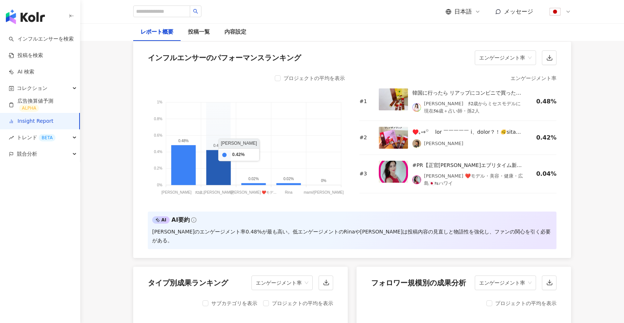
click at [216, 185] on icon at bounding box center [218, 167] width 24 height 35
click at [416, 112] on img at bounding box center [416, 107] width 9 height 9
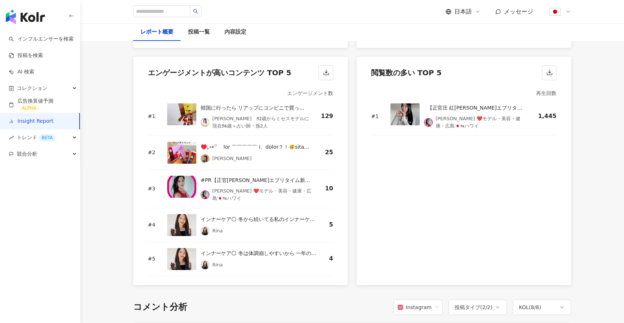
scroll to position [1011, 0]
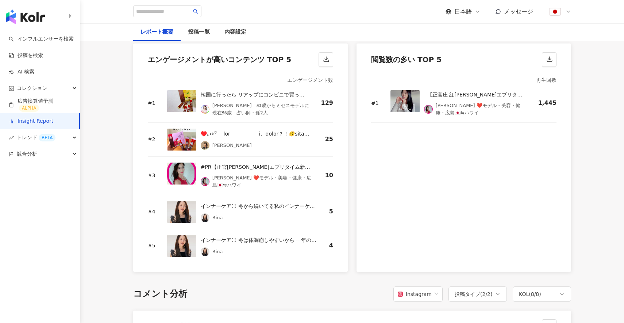
click at [184, 112] on img at bounding box center [181, 101] width 29 height 22
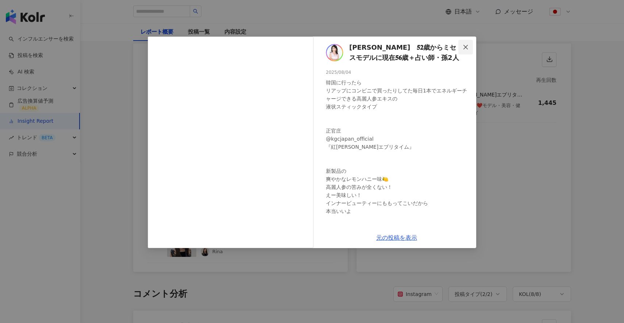
click at [464, 49] on icon "close" at bounding box center [466, 47] width 6 height 6
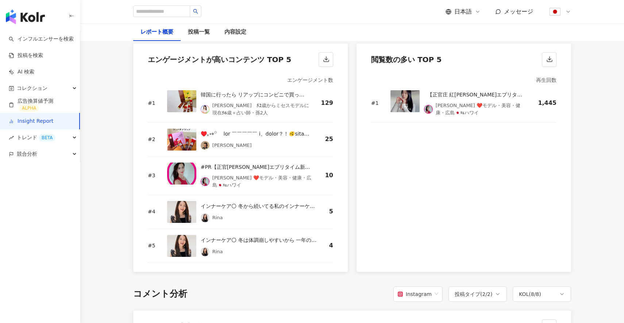
scroll to position [1019, 0]
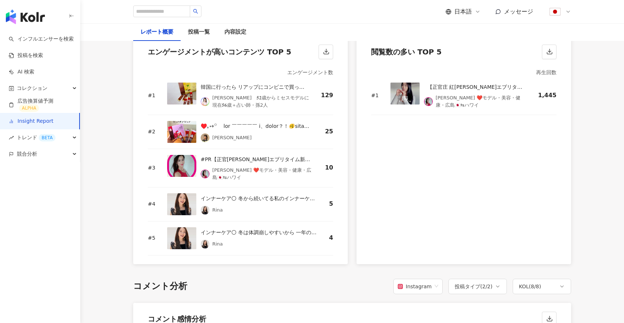
click at [170, 104] on img at bounding box center [181, 93] width 29 height 22
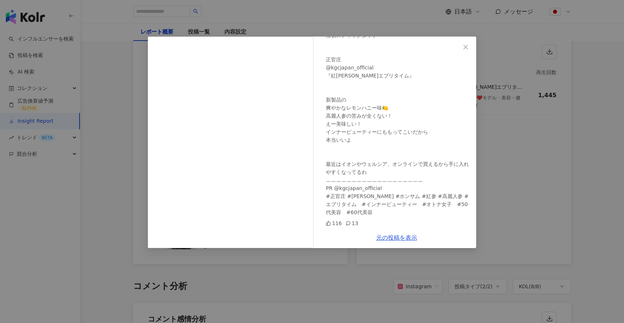
scroll to position [1019, 0]
click at [466, 51] on button "Close" at bounding box center [465, 47] width 15 height 15
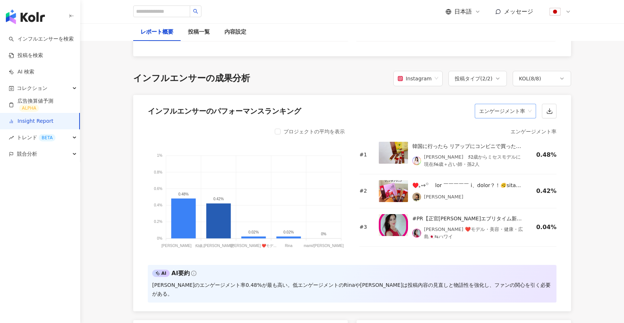
scroll to position [576, 0]
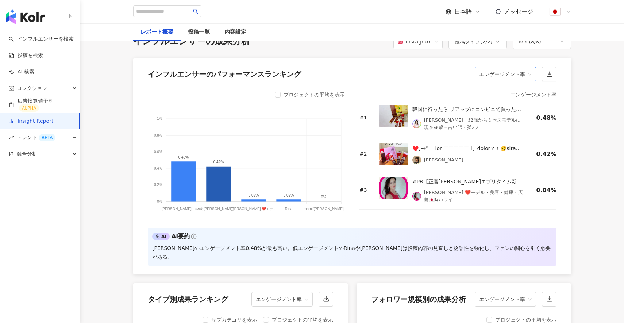
click at [513, 81] on span "エンゲージメント率" at bounding box center [505, 74] width 53 height 14
click at [524, 81] on span "エンゲージメント率" at bounding box center [505, 74] width 53 height 14
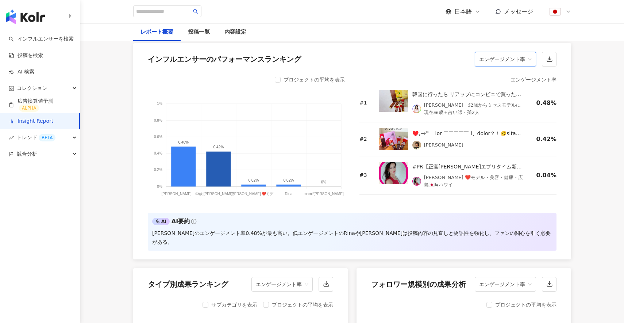
scroll to position [590, 0]
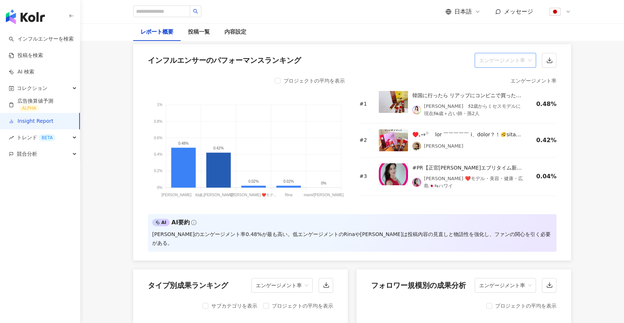
click at [524, 67] on span "エンゲージメント率" at bounding box center [505, 60] width 53 height 14
click at [525, 67] on span "エンゲージメント率" at bounding box center [505, 60] width 53 height 14
click at [513, 103] on div "いいね数" at bounding box center [505, 103] width 49 height 8
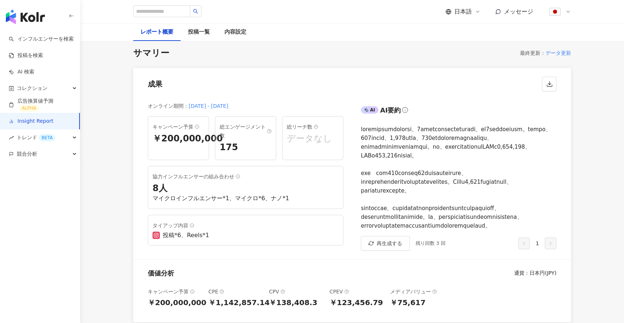
scroll to position [0, 0]
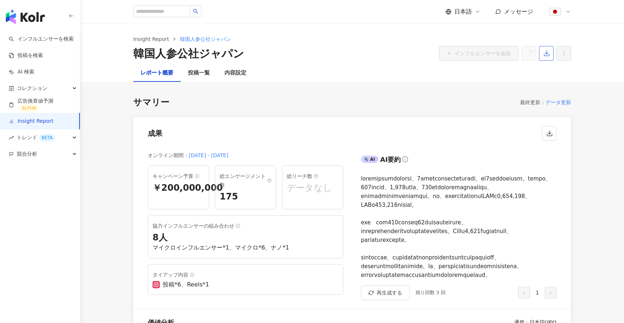
click at [545, 54] on icon "button" at bounding box center [546, 53] width 7 height 7
click at [563, 71] on span "プレゼンテーションを出力" at bounding box center [575, 71] width 61 height 8
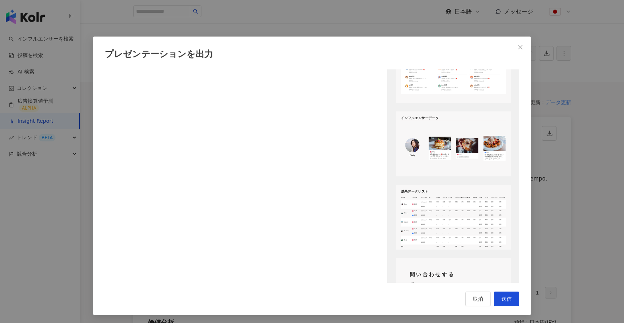
scroll to position [915, 0]
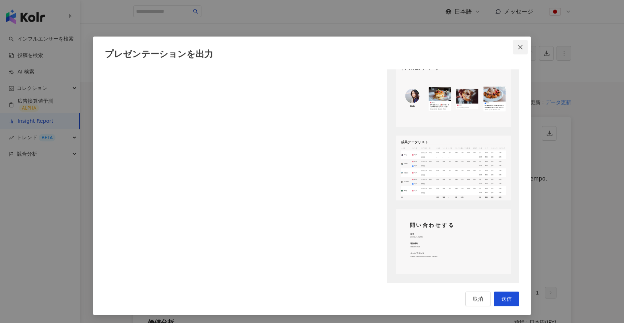
click at [519, 47] on icon "close" at bounding box center [520, 47] width 6 height 6
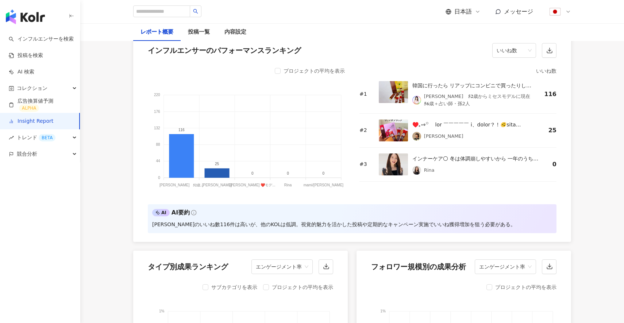
scroll to position [592, 0]
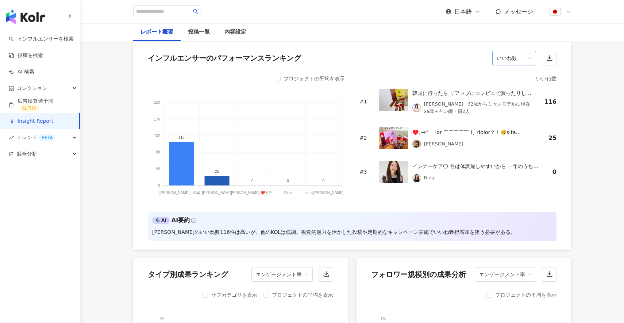
click at [522, 65] on span "いいね数" at bounding box center [514, 58] width 35 height 14
click at [518, 139] on div "エンゲージメント率" at bounding box center [521, 138] width 46 height 8
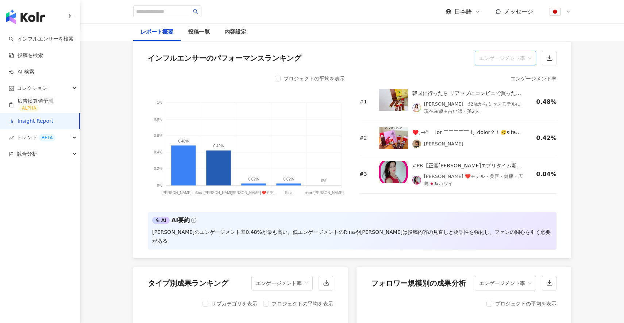
click at [506, 65] on span "エンゲージメント率" at bounding box center [505, 58] width 53 height 14
click at [504, 103] on div "いいね数" at bounding box center [505, 101] width 49 height 8
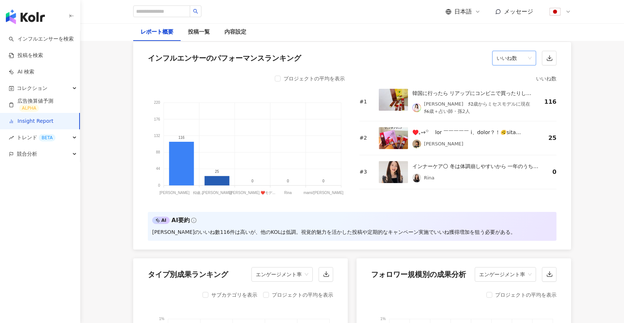
click at [518, 65] on span "いいね数" at bounding box center [514, 58] width 35 height 14
click at [516, 111] on div "コメント数" at bounding box center [521, 113] width 46 height 8
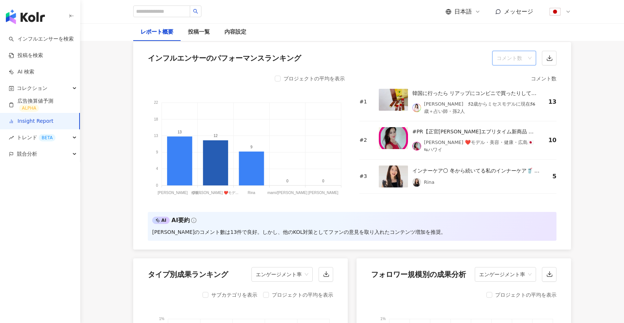
click at [528, 65] on span "コメント数" at bounding box center [514, 58] width 35 height 14
click at [520, 127] on div "エンゲージメント数" at bounding box center [521, 125] width 46 height 8
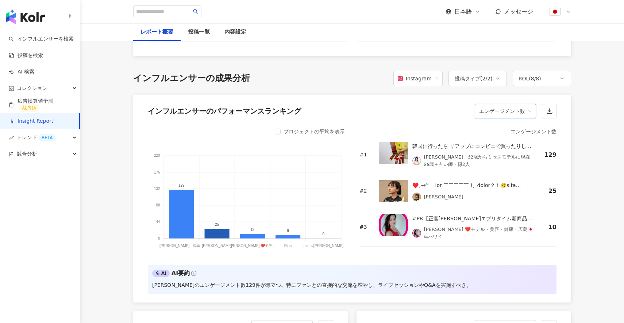
scroll to position [582, 0]
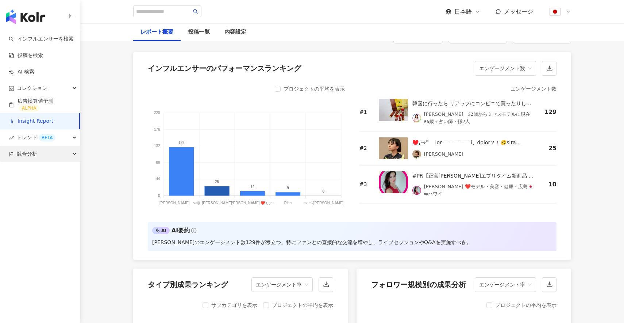
click at [45, 155] on div "競合分析" at bounding box center [40, 154] width 80 height 16
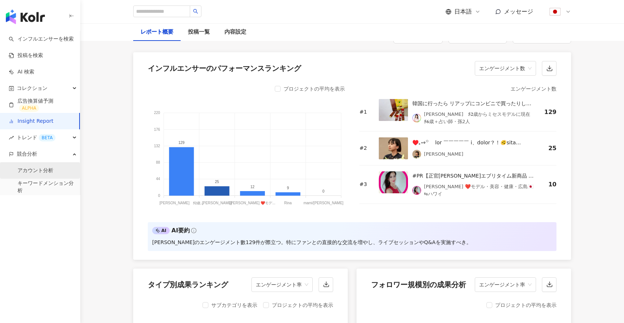
click at [45, 169] on link "アカウント分析" at bounding box center [36, 170] width 36 height 7
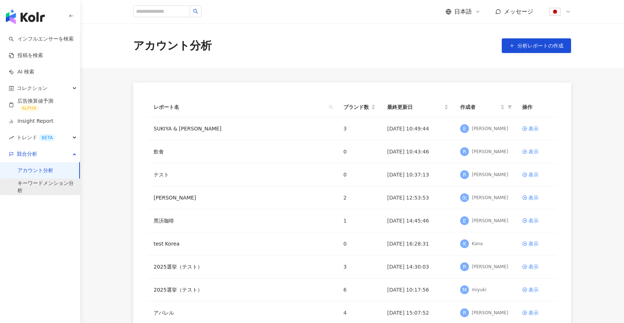
click at [45, 186] on link "キーワードメンション分析" at bounding box center [46, 187] width 57 height 14
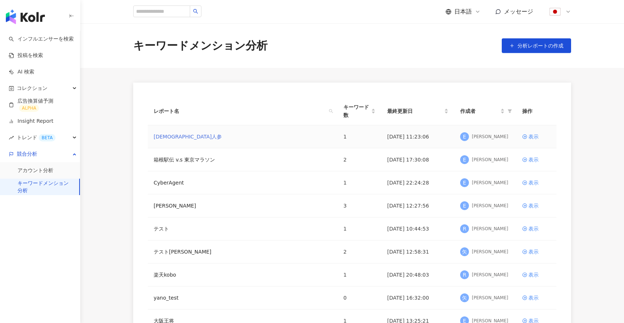
click at [166, 134] on link "韓国人参" at bounding box center [188, 136] width 68 height 8
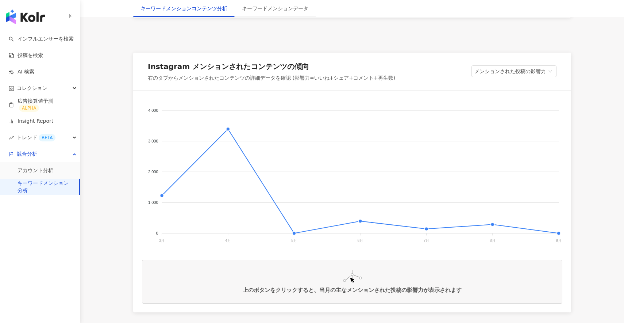
scroll to position [93, 0]
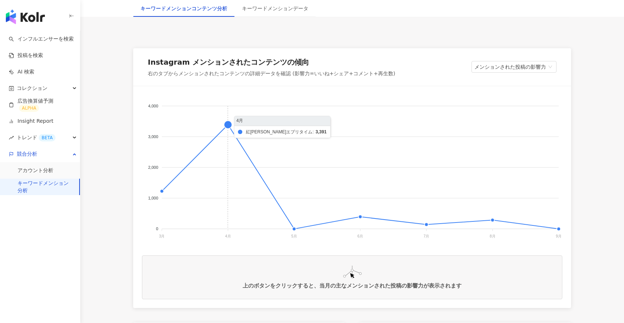
click at [226, 126] on foreignobject at bounding box center [352, 168] width 420 height 146
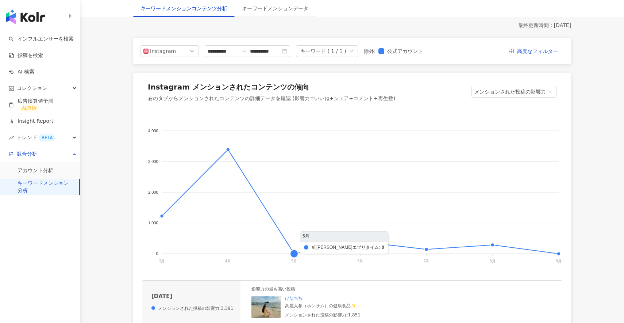
scroll to position [67, 0]
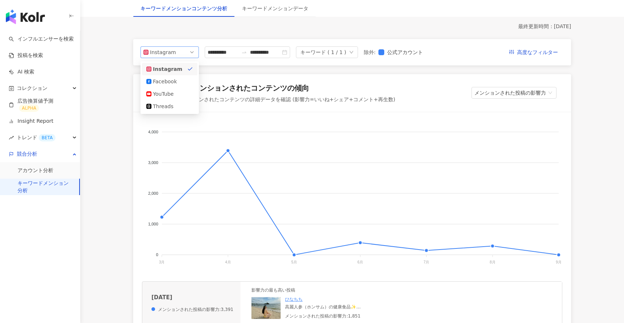
click at [191, 55] on span "Instagram" at bounding box center [169, 52] width 53 height 11
click at [167, 92] on div "YouTube" at bounding box center [165, 94] width 24 height 8
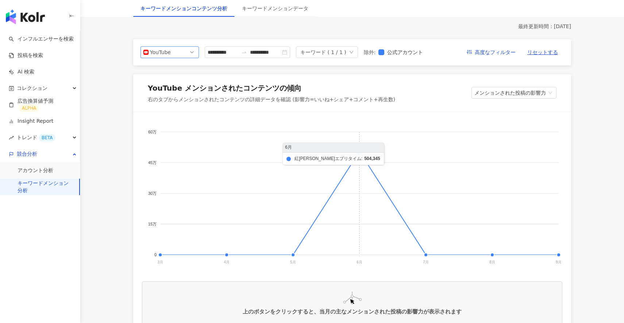
click at [361, 149] on foreignobject at bounding box center [352, 194] width 420 height 146
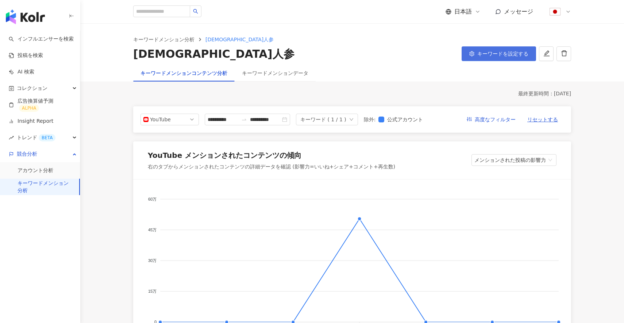
click at [509, 55] on span "キーワードを設定する" at bounding box center [502, 54] width 51 height 6
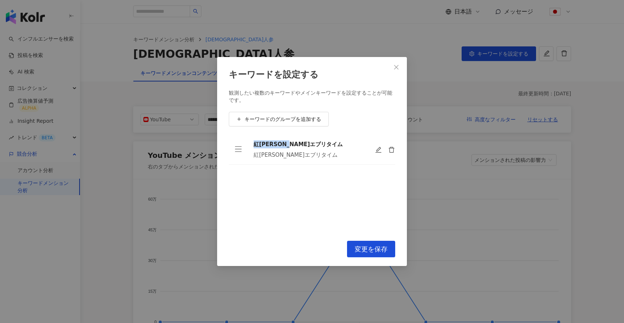
drag, startPoint x: 254, startPoint y: 146, endPoint x: 303, endPoint y: 146, distance: 49.6
click at [303, 146] on div "紅参精エブリタイム" at bounding box center [308, 144] width 109 height 8
click at [399, 68] on icon "close" at bounding box center [396, 67] width 6 height 6
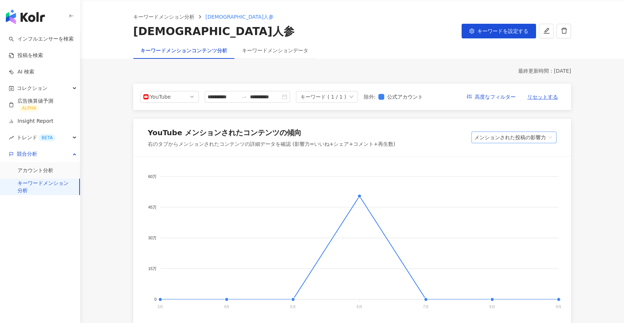
scroll to position [4, 0]
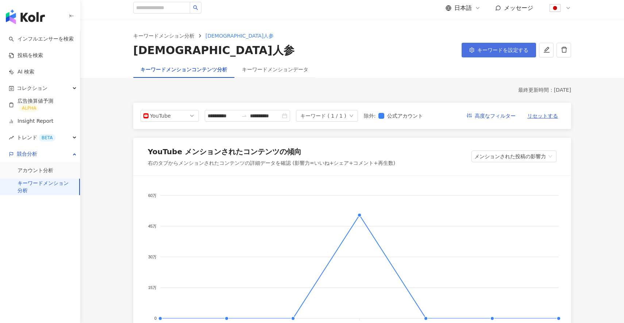
click at [499, 55] on button "キーワードを設定する" at bounding box center [499, 50] width 74 height 15
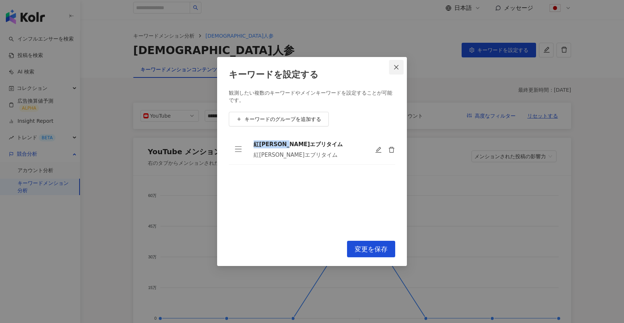
click at [397, 68] on icon "close" at bounding box center [396, 67] width 4 height 4
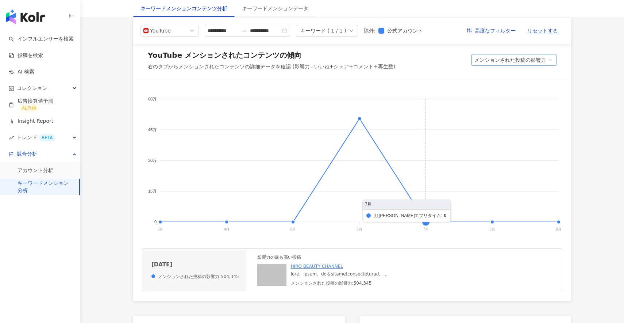
scroll to position [96, 0]
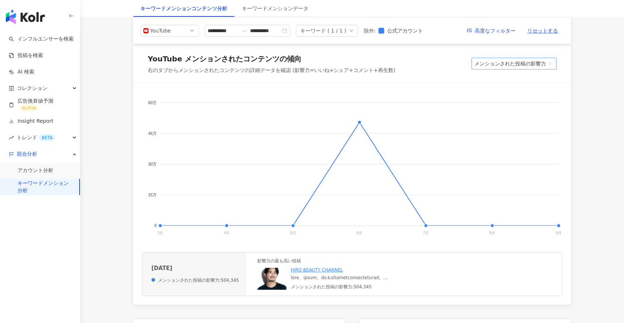
click at [525, 59] on span "メンションされた投稿の影響力" at bounding box center [513, 63] width 79 height 11
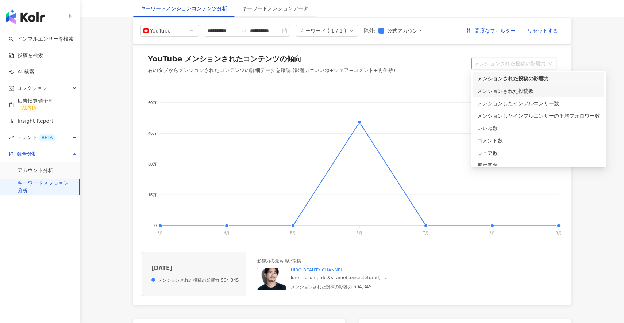
click at [531, 91] on div "メンションされた投稿数" at bounding box center [538, 91] width 123 height 8
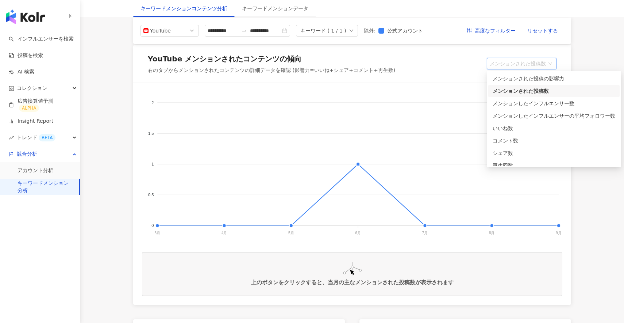
click at [528, 63] on span "メンションされた投稿数" at bounding box center [522, 63] width 64 height 11
click at [533, 103] on div "メンションしたインフルエンサー数" at bounding box center [554, 103] width 123 height 8
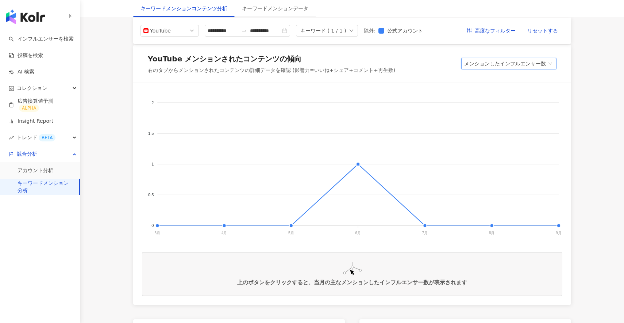
click at [539, 63] on span "メンションしたインフルエンサー数" at bounding box center [508, 63] width 89 height 11
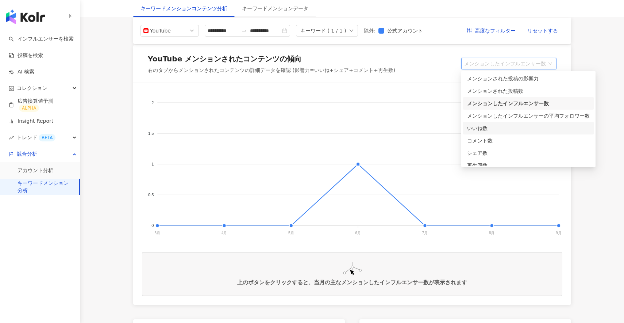
click at [494, 127] on div "いいね数" at bounding box center [528, 128] width 123 height 8
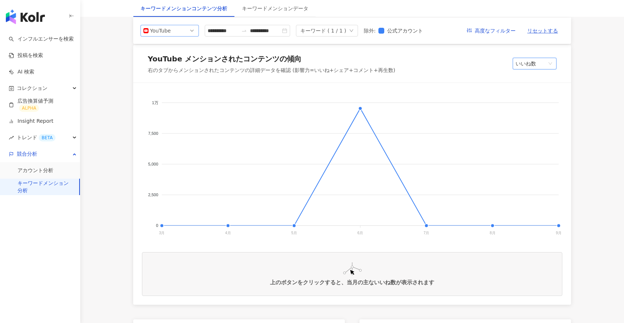
click at [187, 34] on span "YouTube" at bounding box center [169, 30] width 53 height 11
click at [162, 50] on div "Instagram" at bounding box center [165, 47] width 24 height 8
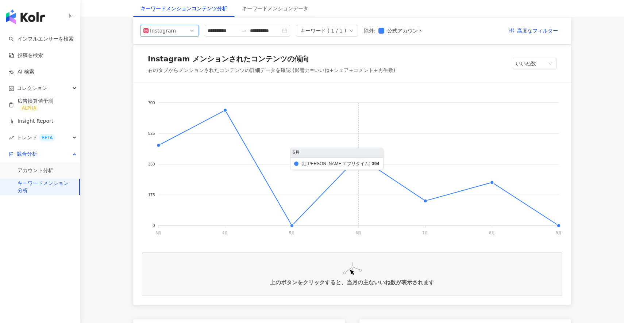
click at [355, 156] on foreignobject at bounding box center [352, 165] width 420 height 146
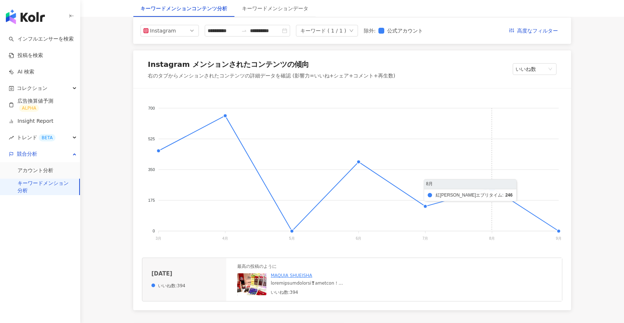
scroll to position [87, 0]
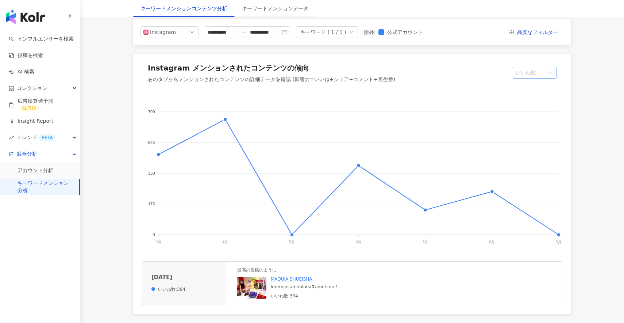
click at [544, 73] on span "いいね数" at bounding box center [535, 72] width 38 height 11
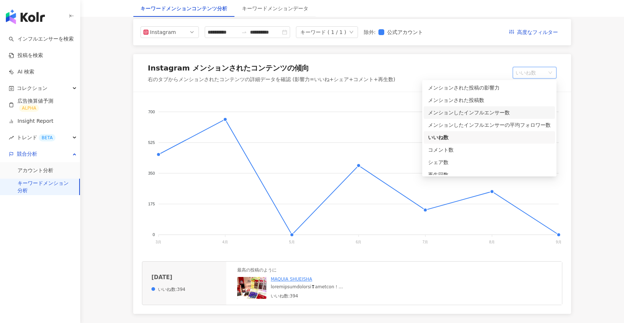
click at [494, 113] on div "メンションしたインフルエンサー数" at bounding box center [489, 112] width 123 height 8
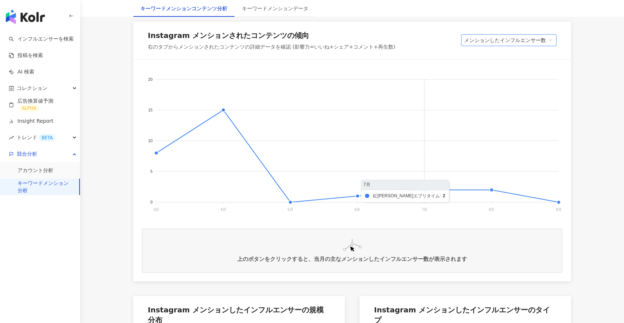
scroll to position [122, 0]
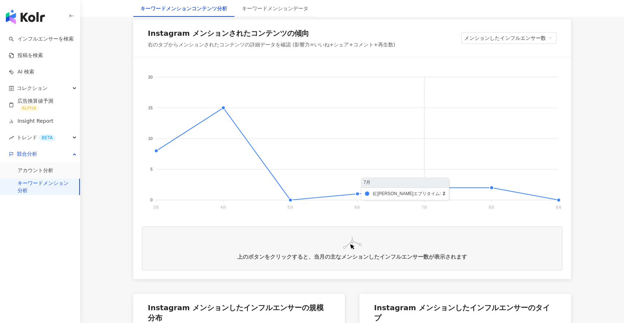
click at [423, 190] on foreignobject at bounding box center [352, 139] width 420 height 146
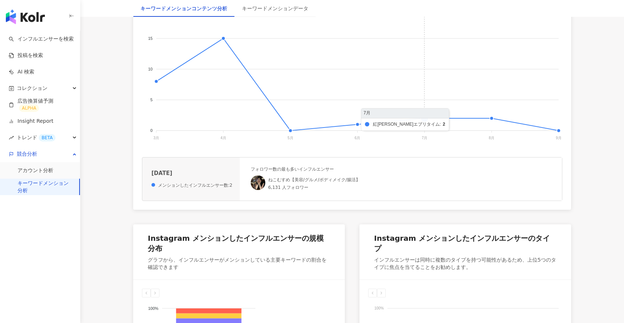
scroll to position [208, 0]
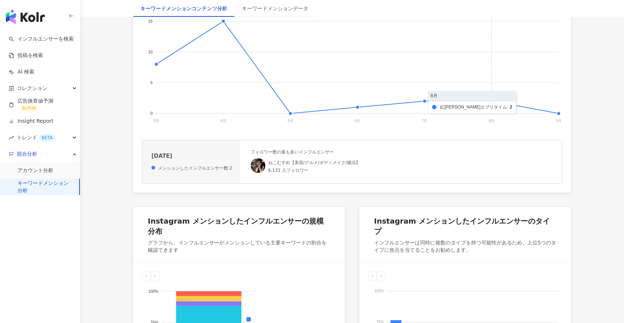
click at [499, 104] on foreignobject at bounding box center [352, 53] width 420 height 146
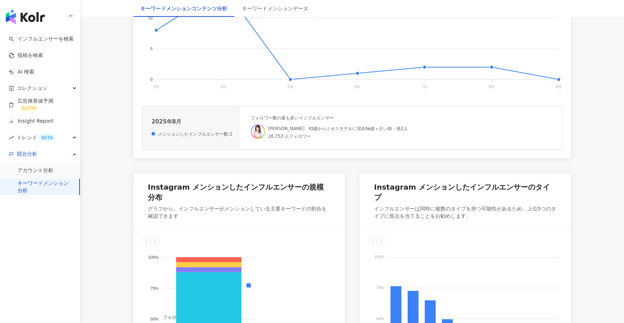
scroll to position [278, 0]
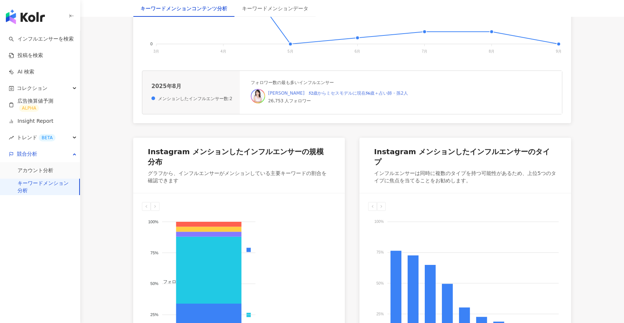
click at [317, 91] on link "柴　美木　𝟓𝟐歳からミセスモデルに現在𝟓𝟔歳＋占い師・孫2人" at bounding box center [338, 92] width 140 height 5
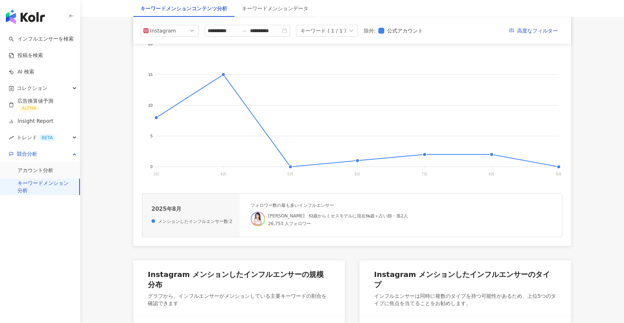
scroll to position [154, 0]
click at [221, 79] on foreignobject at bounding box center [352, 107] width 420 height 146
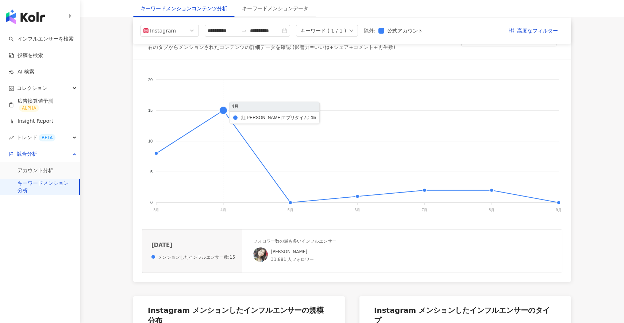
scroll to position [117, 0]
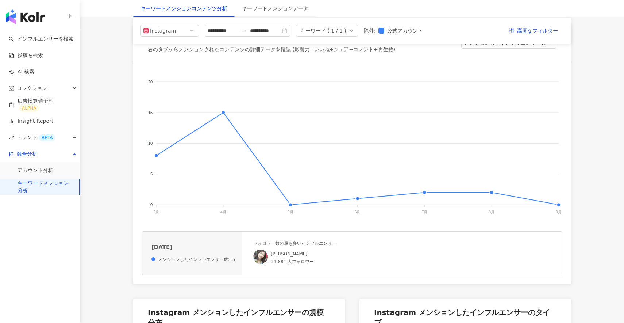
click at [40, 187] on link "キーワードメンション分析" at bounding box center [46, 187] width 56 height 14
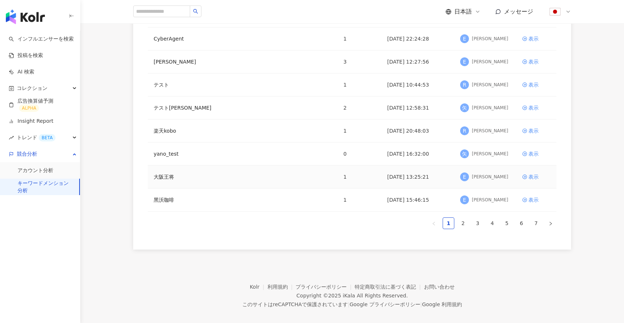
scroll to position [151, 0]
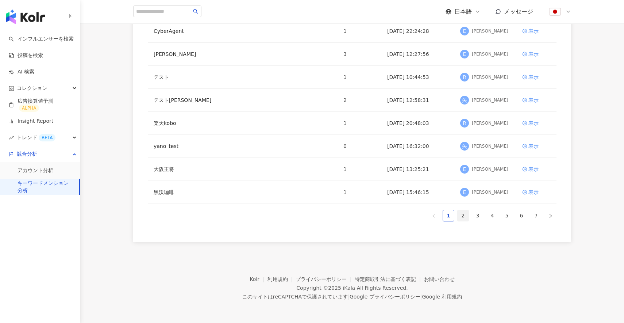
click at [464, 215] on link "2" at bounding box center [463, 215] width 11 height 11
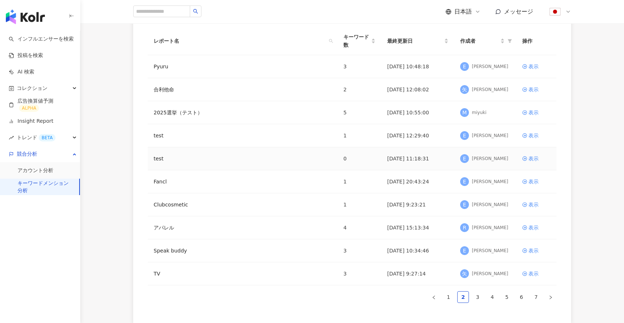
scroll to position [126, 0]
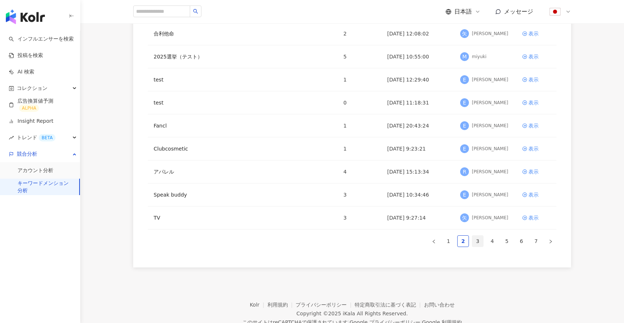
click at [478, 239] on link "3" at bounding box center [477, 240] width 11 height 11
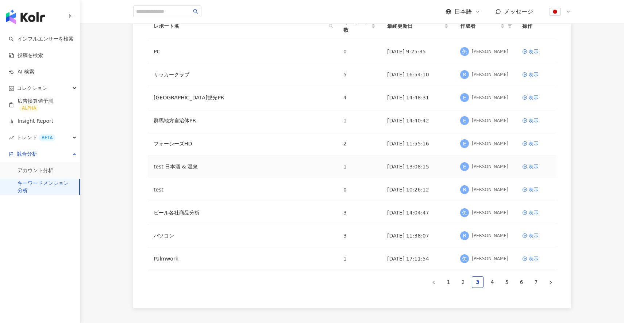
scroll to position [82, 0]
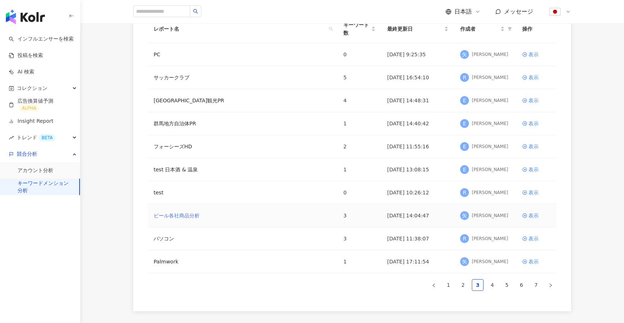
click at [177, 215] on link "ビール各社商品分析" at bounding box center [177, 215] width 46 height 8
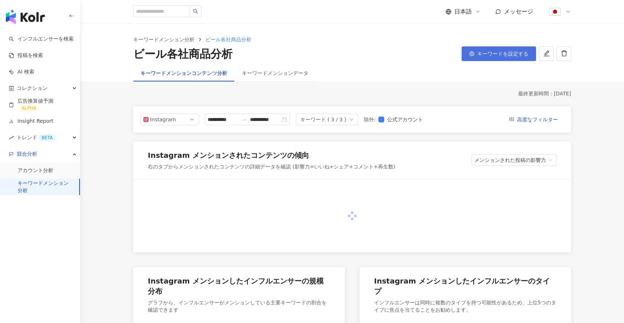
click at [509, 59] on button "キーワードを設定する" at bounding box center [499, 53] width 74 height 15
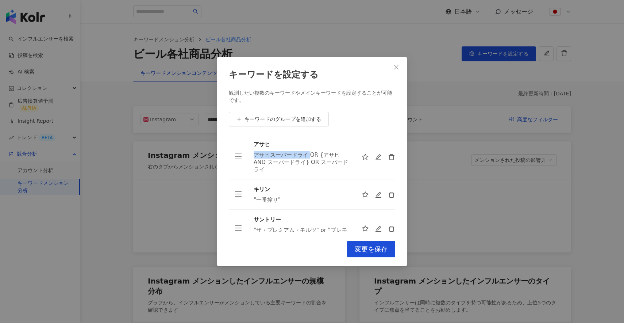
drag, startPoint x: 254, startPoint y: 155, endPoint x: 311, endPoint y: 155, distance: 56.9
click at [311, 155] on div "アサヒスーパードライ OR {アサヒ AND スーパードライ} OR スーパードライ" at bounding box center [302, 162] width 96 height 22
drag, startPoint x: 256, startPoint y: 200, endPoint x: 280, endPoint y: 200, distance: 23.7
click at [280, 200] on div ""一番搾り"" at bounding box center [302, 199] width 96 height 7
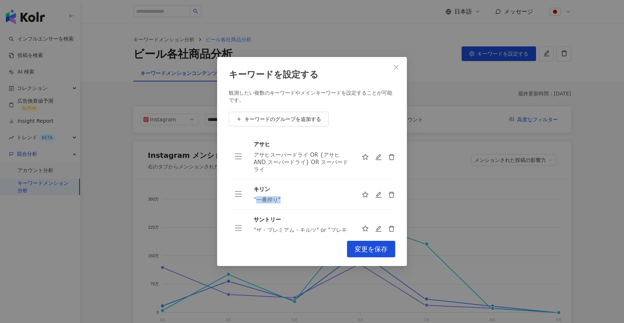
click at [280, 200] on div ""一番搾り"" at bounding box center [302, 199] width 96 height 7
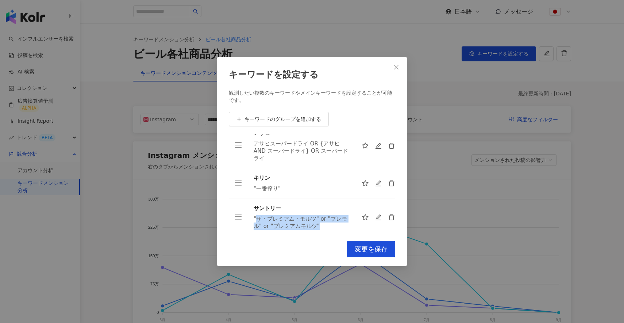
scroll to position [15, 0]
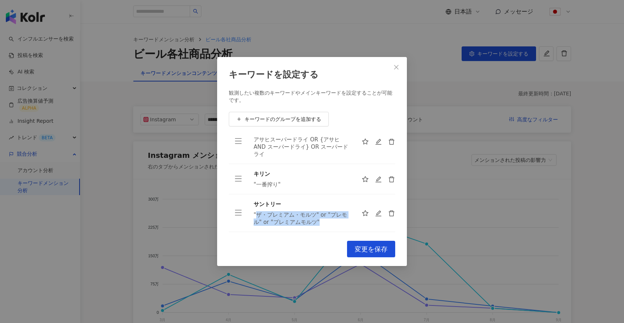
drag, startPoint x: 255, startPoint y: 229, endPoint x: 328, endPoint y: 221, distance: 72.7
click at [328, 221] on div ""ザ・プレミアム・モルツ" or "プレモル" or "プレミアムモルツ"" at bounding box center [302, 218] width 96 height 15
click at [396, 69] on icon "close" at bounding box center [396, 67] width 6 height 6
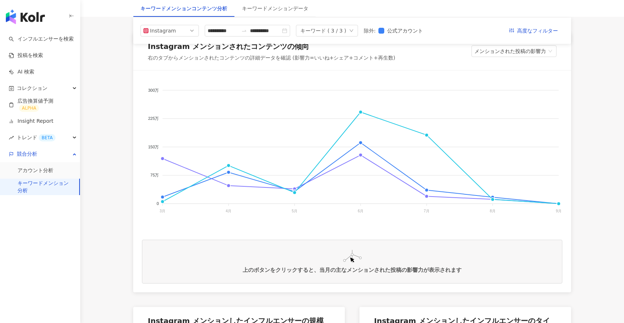
scroll to position [104, 0]
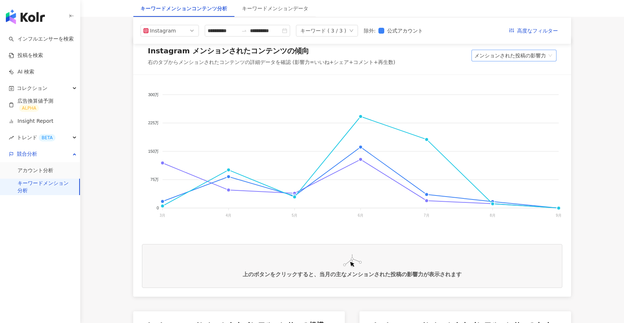
click at [543, 58] on span "メンションされた投稿の影響力" at bounding box center [513, 55] width 79 height 11
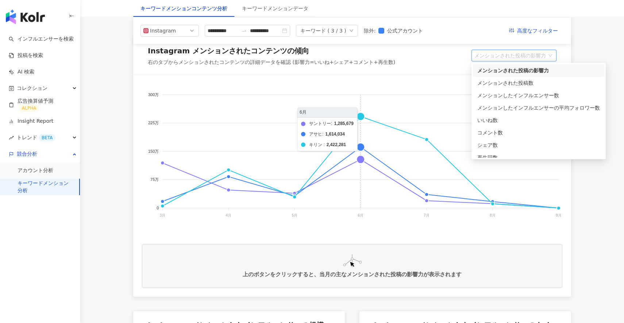
click at [365, 104] on foreignobject "サントリー アサヒ キリン" at bounding box center [352, 157] width 420 height 146
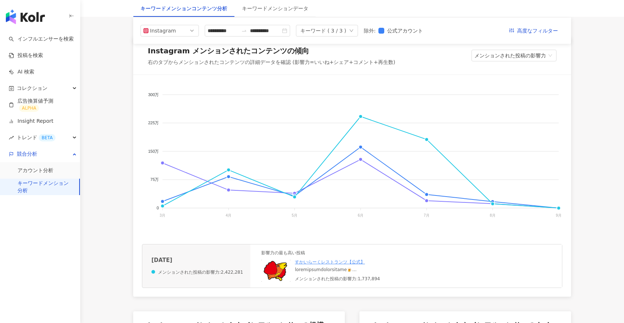
click at [271, 273] on img at bounding box center [275, 270] width 29 height 22
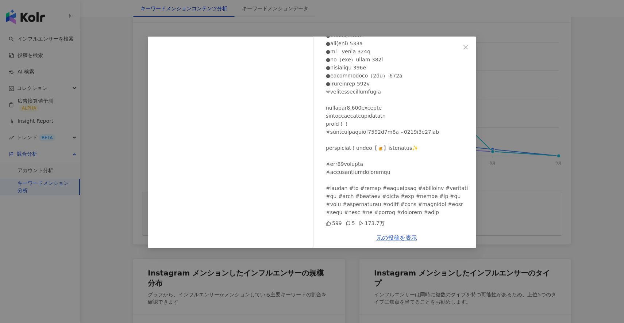
scroll to position [162, 0]
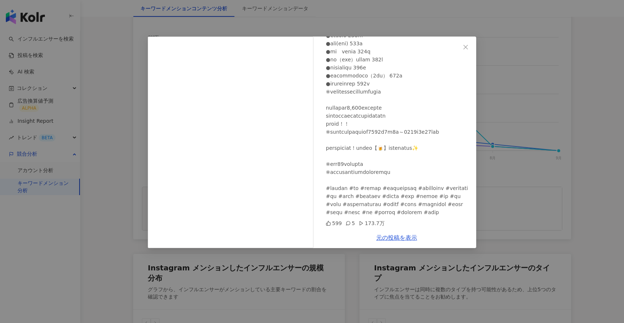
click at [514, 189] on div "すかいらーくレストランツ【公式】 2025/06/10 599 5 173.7万 元の投稿を表示" at bounding box center [312, 161] width 624 height 323
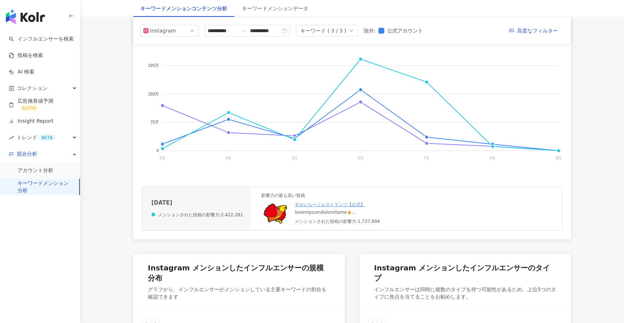
scroll to position [92, 0]
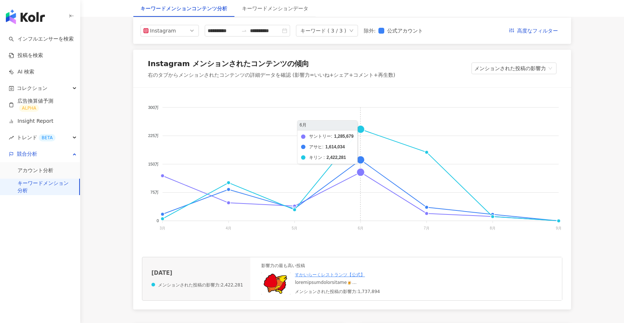
click at [363, 158] on foreignobject "サントリー アサヒ キリン" at bounding box center [352, 169] width 420 height 146
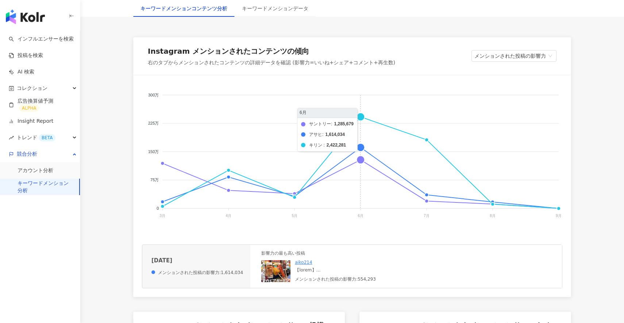
scroll to position [106, 0]
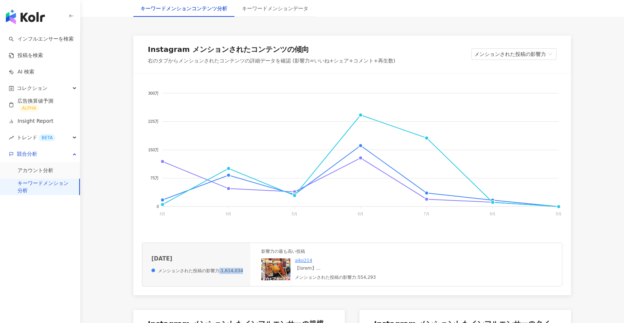
drag, startPoint x: 219, startPoint y: 271, endPoint x: 240, endPoint y: 271, distance: 20.4
click at [240, 271] on div "2025年6月 メンションされた投稿の影響力:1,614,034" at bounding box center [196, 264] width 108 height 27
click at [240, 271] on div "メンションされた投稿の影響力:1,614,034" at bounding box center [197, 270] width 92 height 6
click at [274, 269] on img at bounding box center [275, 269] width 29 height 22
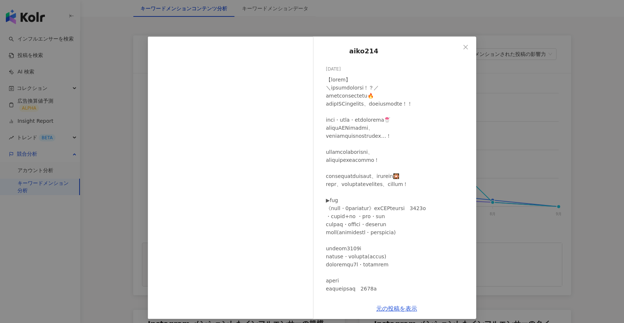
scroll to position [10, 0]
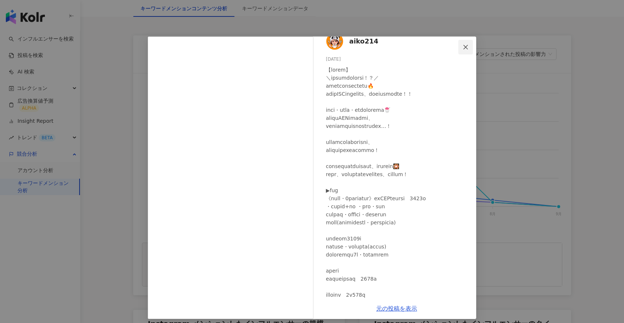
click at [464, 46] on icon "close" at bounding box center [466, 47] width 6 height 6
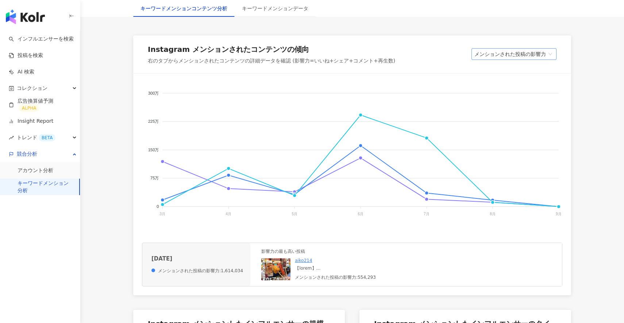
click at [525, 52] on span "メンションされた投稿の影響力" at bounding box center [513, 54] width 79 height 11
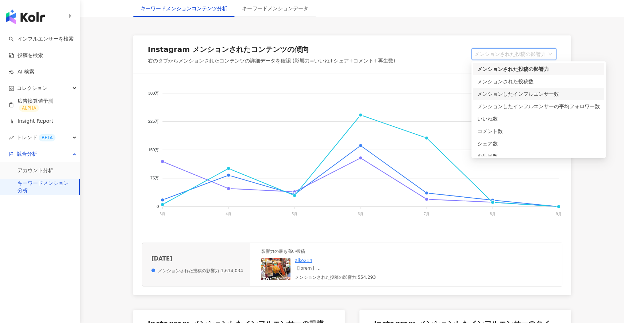
click at [520, 95] on div "メンションしたインフルエンサー数" at bounding box center [538, 94] width 123 height 8
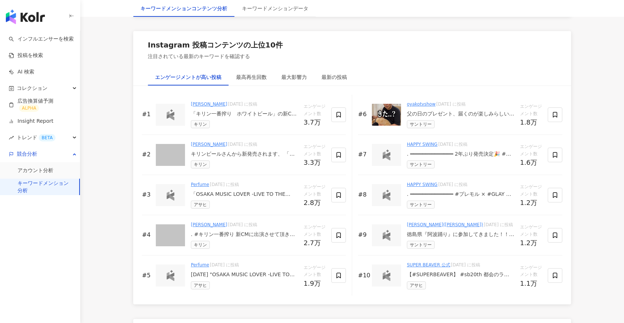
scroll to position [896, 0]
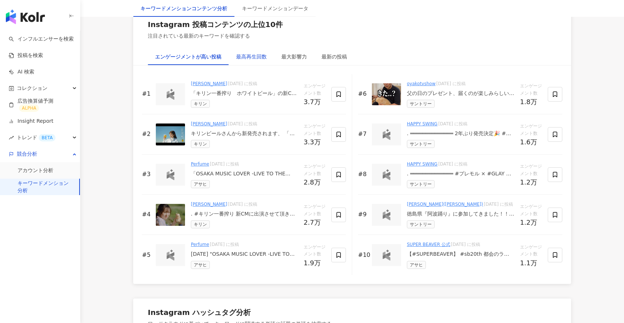
click at [254, 57] on div "最高再生回数" at bounding box center [251, 57] width 31 height 8
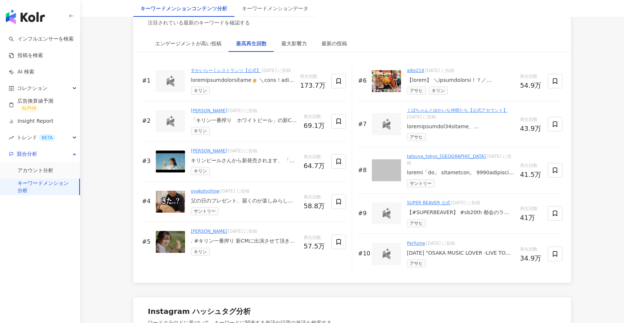
scroll to position [909, 0]
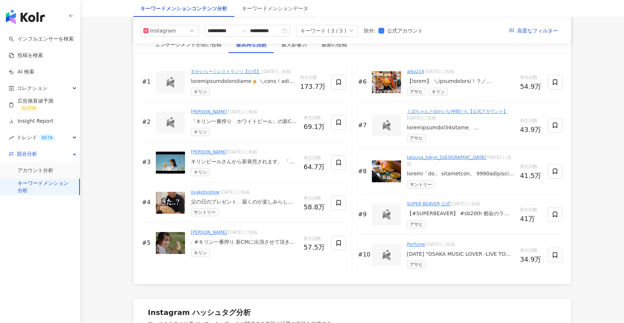
click at [179, 127] on div at bounding box center [170, 122] width 29 height 22
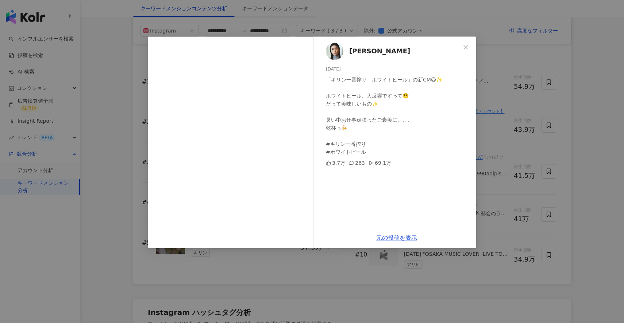
click at [115, 154] on div "小芝風花 2025/07/07 「キリン一番搾り　ホワイトビール」の新CM☺︎✨ ホワイトビール、大反響ですって☺️ だって美味しいもの✨ 暑い中お仕事頑張っ…" at bounding box center [312, 161] width 624 height 323
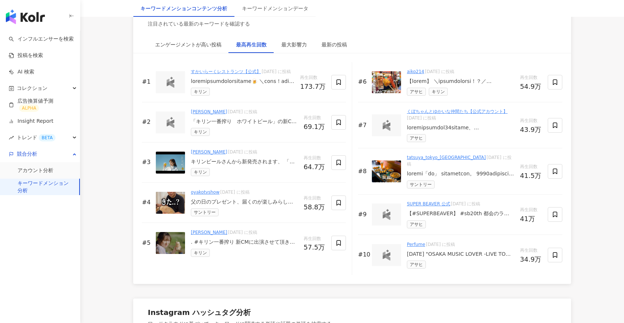
scroll to position [915, 0]
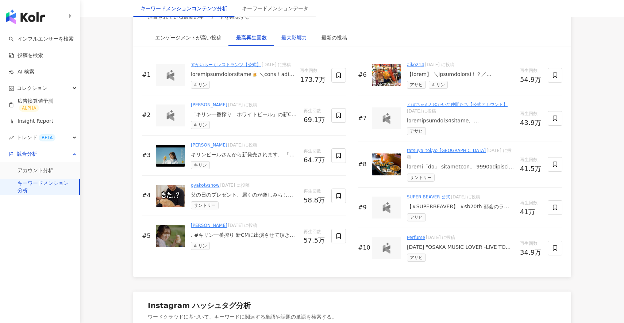
click at [295, 39] on div "最大影響力" at bounding box center [294, 38] width 26 height 8
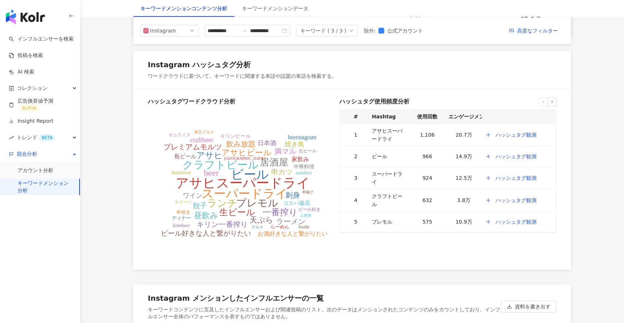
scroll to position [1160, 0]
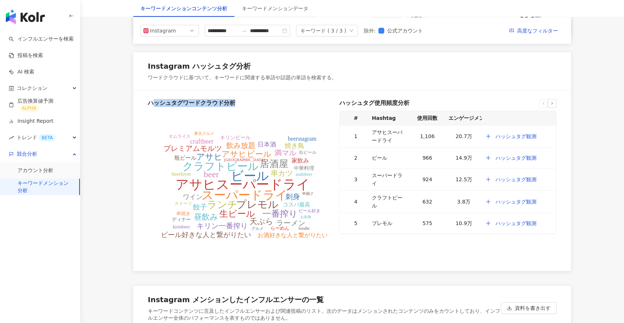
drag, startPoint x: 153, startPoint y: 100, endPoint x: 247, endPoint y: 100, distance: 94.5
click at [247, 100] on h6 "ハッシュタグワードクラウド分析" at bounding box center [241, 103] width 186 height 8
click at [186, 100] on h6 "ハッシュタグワードクラウド分析" at bounding box center [241, 103] width 186 height 8
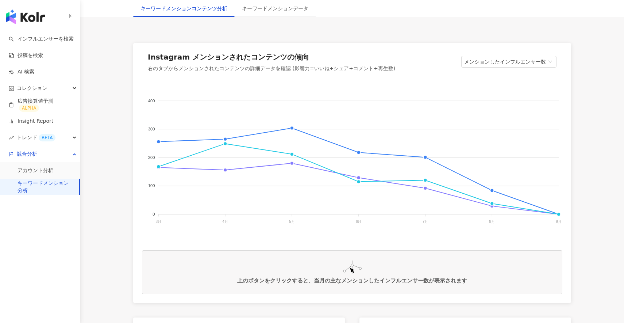
scroll to position [99, 0]
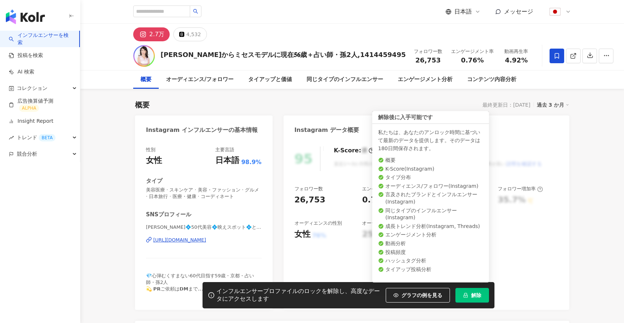
click at [476, 304] on div "インフルエンサープロファイルのロックを解除し、高度なデータにアクセスします グラフの例を見る 解除" at bounding box center [348, 295] width 292 height 26
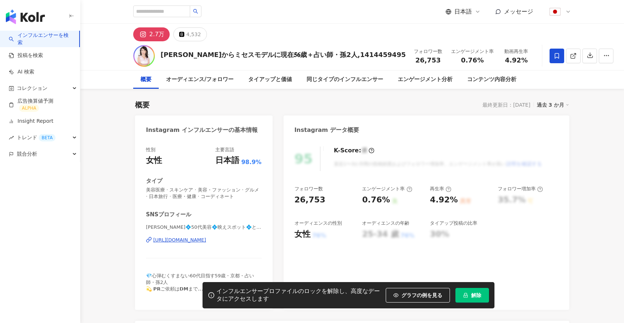
click at [473, 294] on span "解除" at bounding box center [476, 295] width 10 height 6
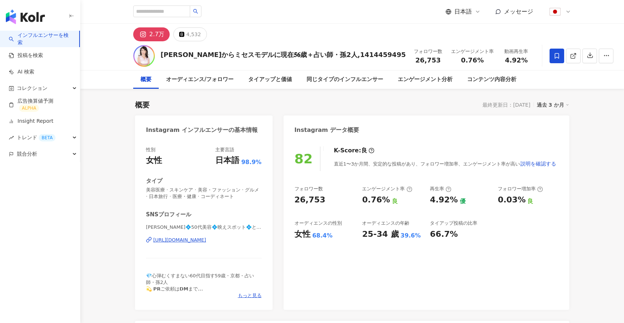
click at [513, 11] on span "メッセージ" at bounding box center [518, 11] width 29 height 7
click at [55, 86] on div "コレクション" at bounding box center [40, 88] width 80 height 16
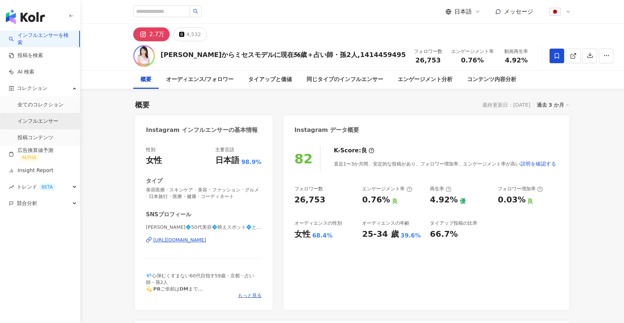
click at [43, 124] on link "インフルエンサー" at bounding box center [38, 120] width 41 height 7
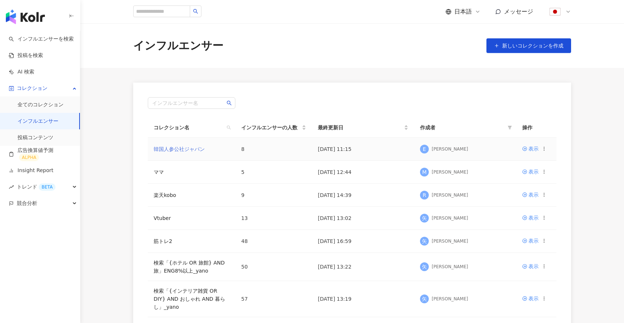
click at [190, 148] on link "韓国人参公社ジャパン" at bounding box center [179, 149] width 51 height 6
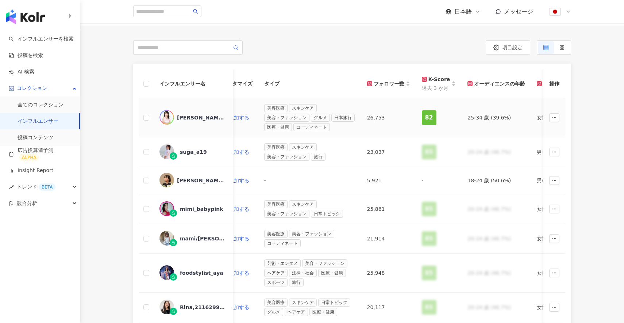
scroll to position [0, 237]
